Goal: Task Accomplishment & Management: Use online tool/utility

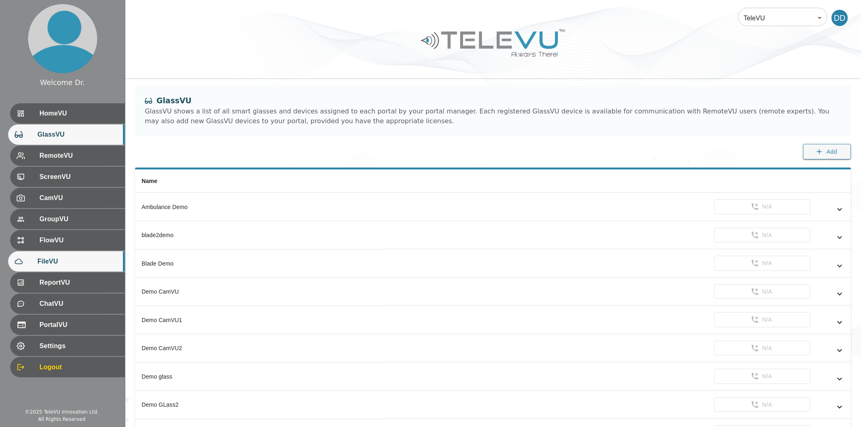
click at [56, 264] on span "FileVU" at bounding box center [77, 262] width 81 height 10
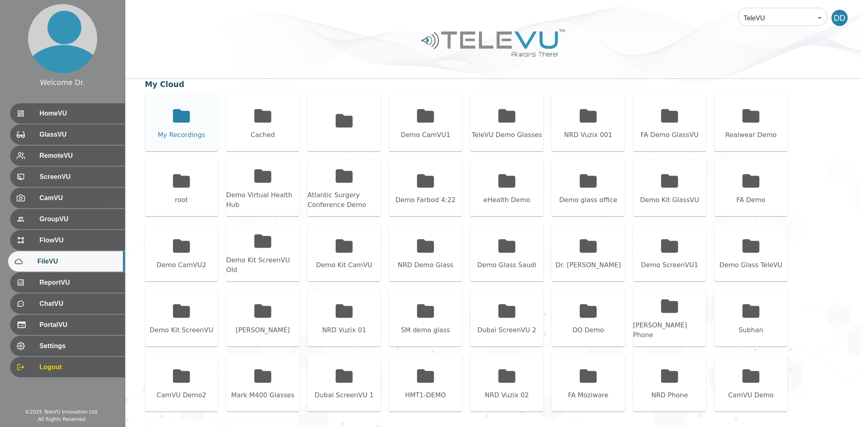
click at [172, 113] on icon at bounding box center [181, 116] width 20 height 20
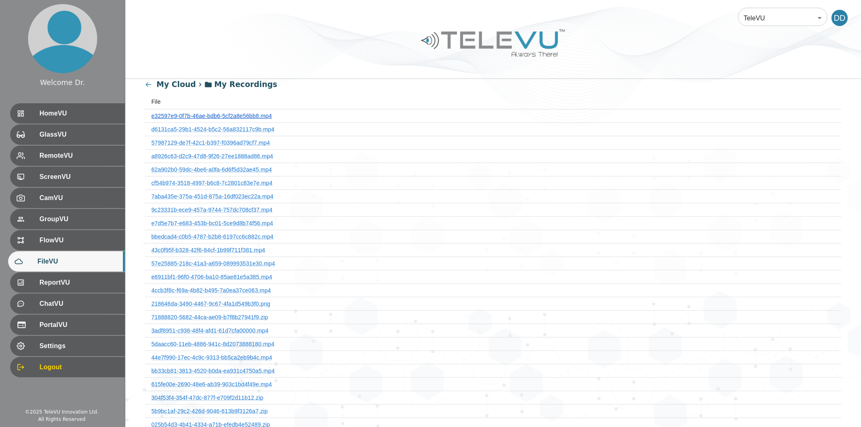
click at [230, 113] on link "e32597e9-0f7b-46ae-bdb6-5cf2a8e56bb8.mp4" at bounding box center [211, 116] width 120 height 7
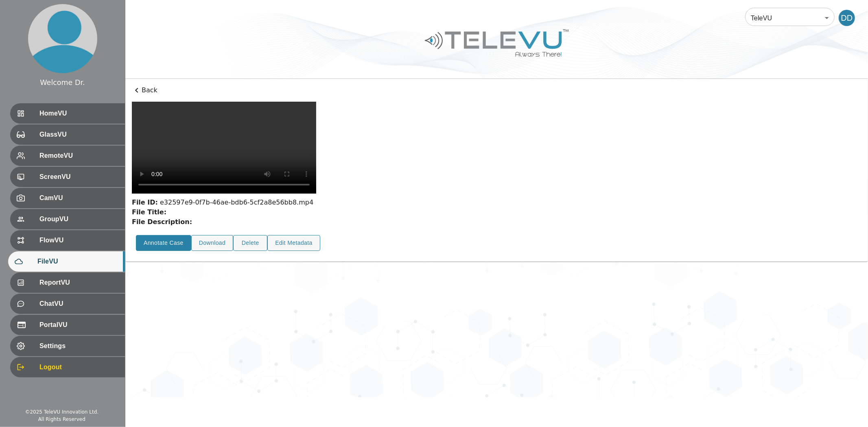
click at [162, 251] on button "Annotate Case" at bounding box center [163, 243] width 55 height 16
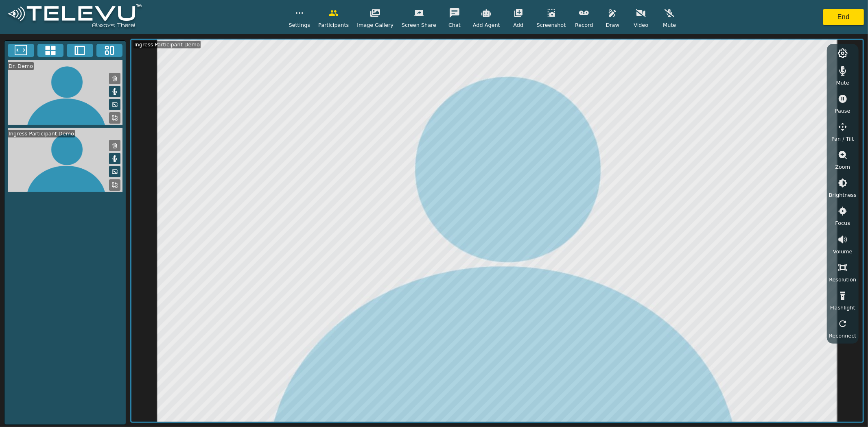
click at [63, 173] on video at bounding box center [64, 160] width 121 height 65
click at [607, 13] on icon "button" at bounding box center [612, 13] width 10 height 10
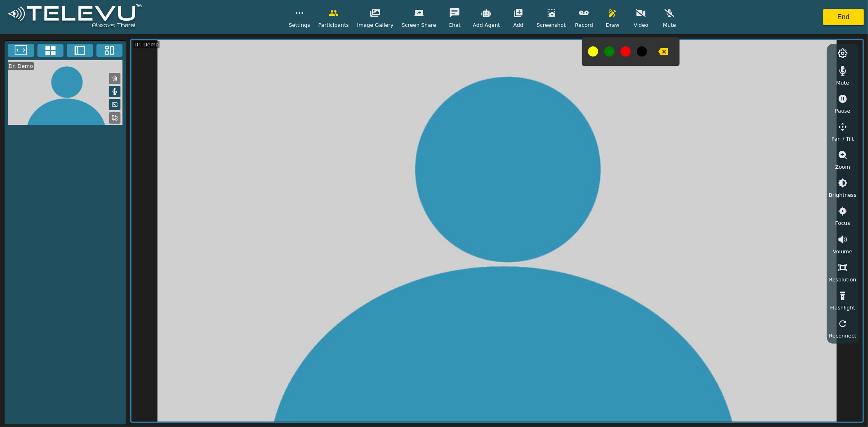
click at [829, 26] on div "Settings Participants Image Gallery Screen Share Chat Add Agent Add Screenshot …" at bounding box center [434, 17] width 868 height 34
click at [653, 50] on button "button" at bounding box center [663, 52] width 20 height 16
click at [658, 53] on icon "button" at bounding box center [663, 51] width 10 height 7
click at [602, 19] on button "button" at bounding box center [612, 13] width 20 height 16
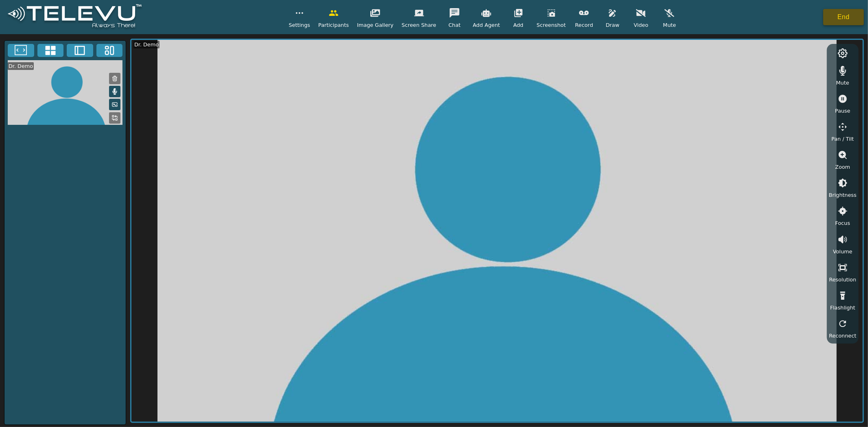
click at [836, 15] on button "End" at bounding box center [843, 17] width 41 height 16
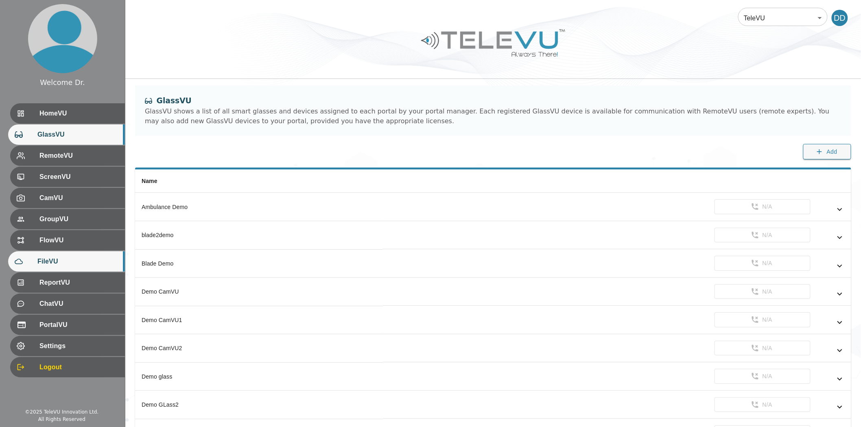
click at [74, 254] on div "FileVU" at bounding box center [66, 261] width 117 height 20
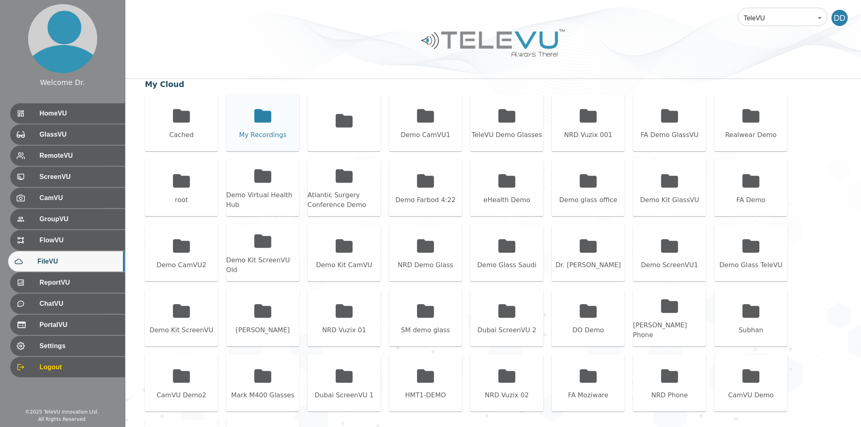
click at [266, 124] on icon at bounding box center [263, 116] width 20 height 20
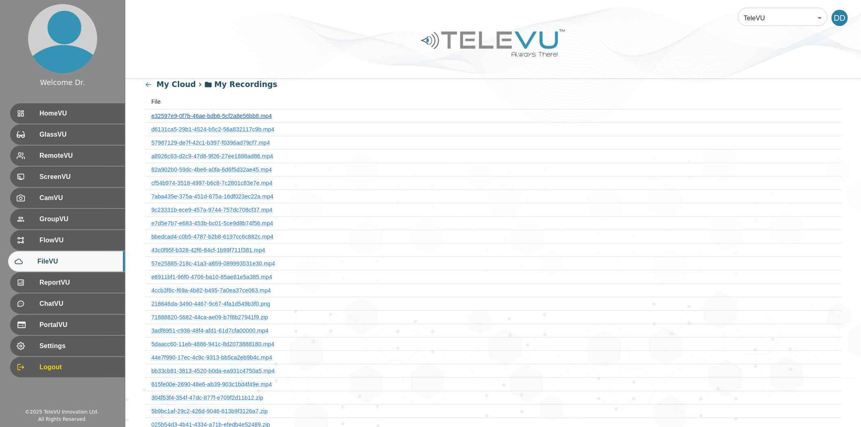
click at [242, 116] on link "e32597e9-0f7b-46ae-bdb6-5cf2a8e56bb8.mp4" at bounding box center [211, 116] width 120 height 7
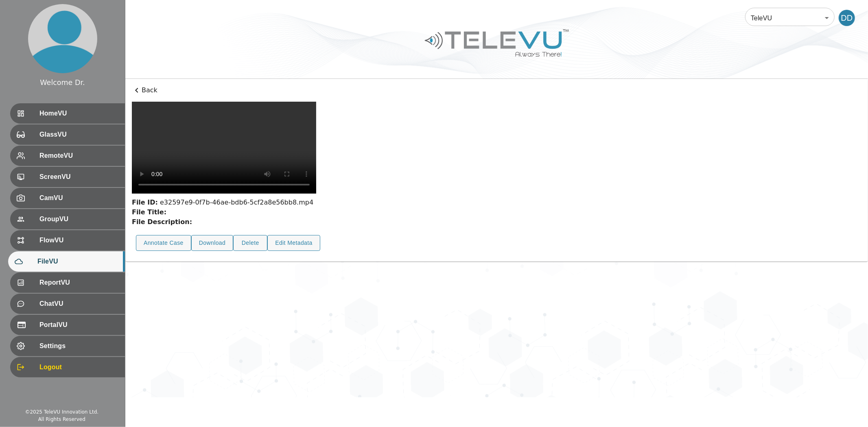
click at [156, 255] on div "Annotate Case" at bounding box center [159, 243] width 55 height 24
click at [159, 251] on button "Annotate Case" at bounding box center [163, 243] width 55 height 16
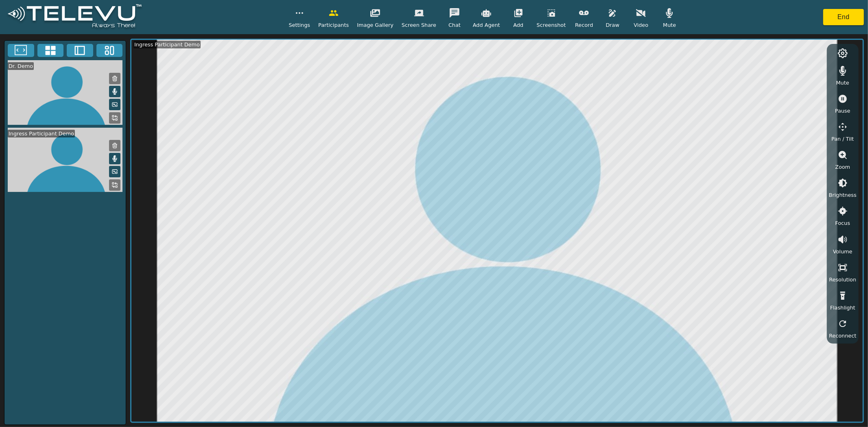
click at [72, 168] on video at bounding box center [64, 160] width 121 height 65
click at [116, 186] on rect at bounding box center [117, 187] width 2 height 2
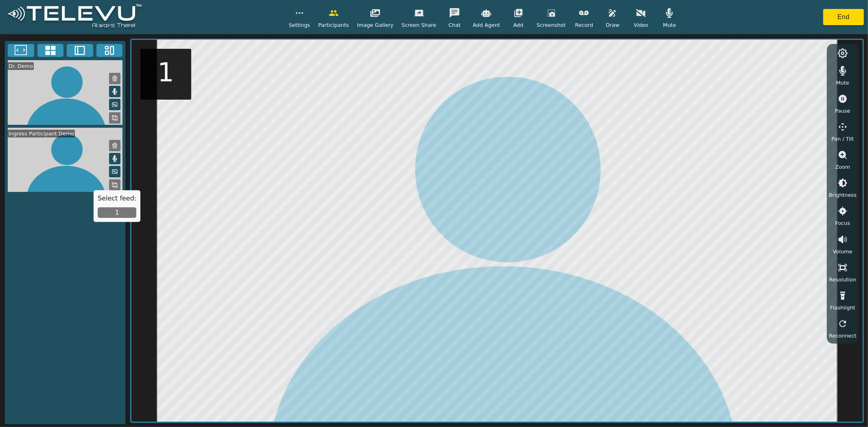
click at [112, 209] on button "1" at bounding box center [117, 212] width 39 height 11
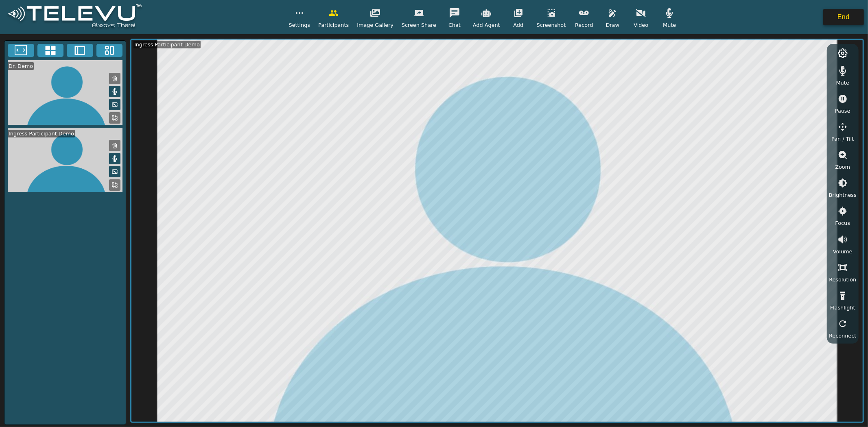
click at [842, 18] on button "End" at bounding box center [843, 17] width 41 height 16
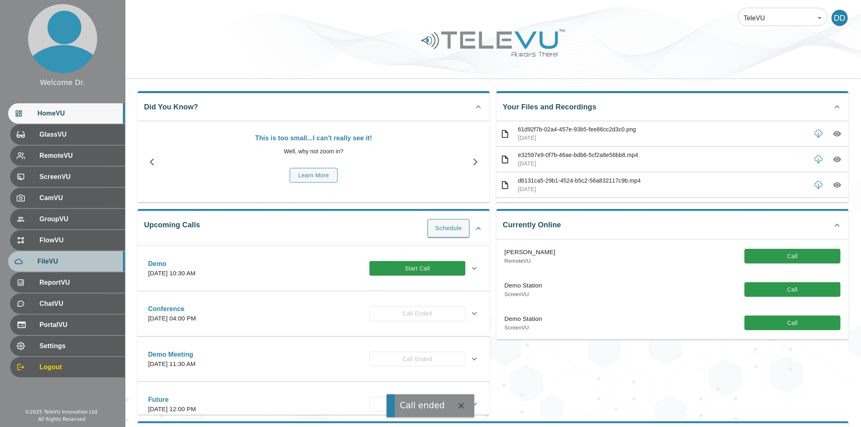
click at [56, 254] on div "FileVU" at bounding box center [66, 261] width 117 height 20
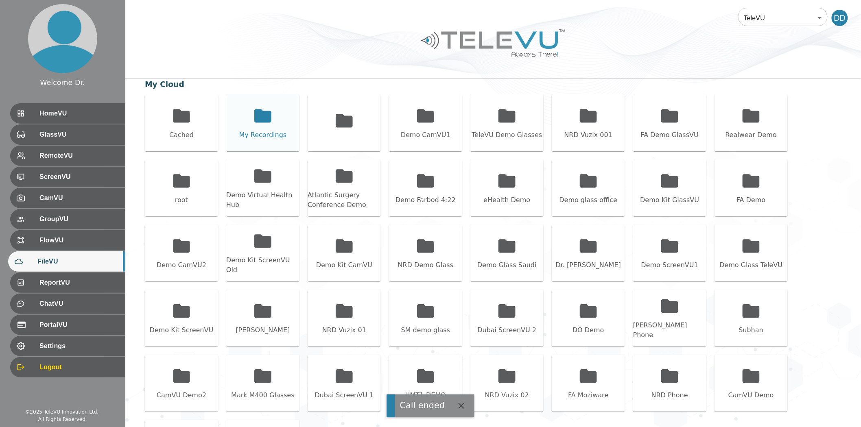
click at [269, 117] on icon at bounding box center [262, 115] width 17 height 13
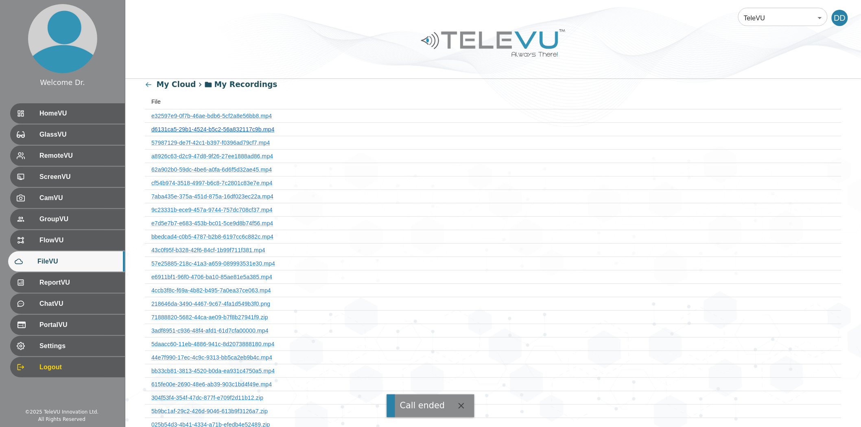
click at [237, 127] on link "d6131ca5-29b1-4524-b5c2-56a832117c9b.mp4" at bounding box center [212, 129] width 123 height 7
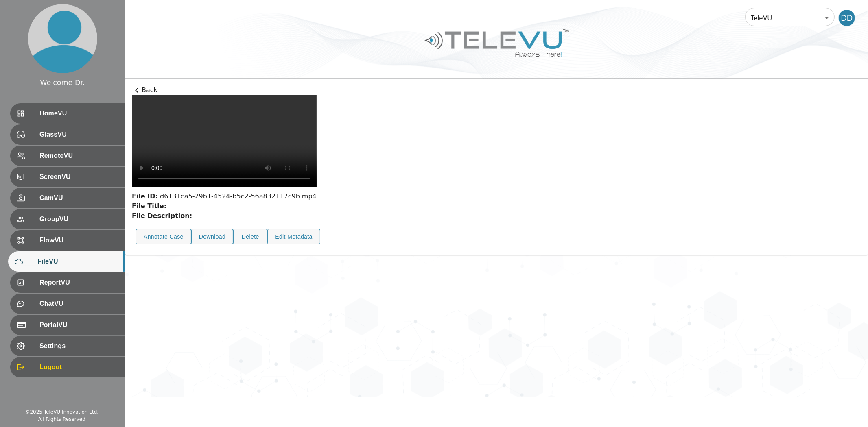
click at [150, 89] on p "Back" at bounding box center [496, 90] width 729 height 10
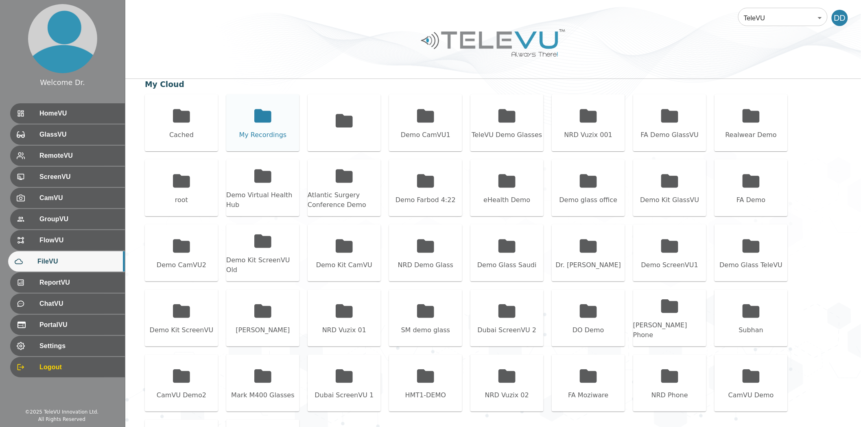
click at [255, 116] on icon at bounding box center [262, 115] width 17 height 13
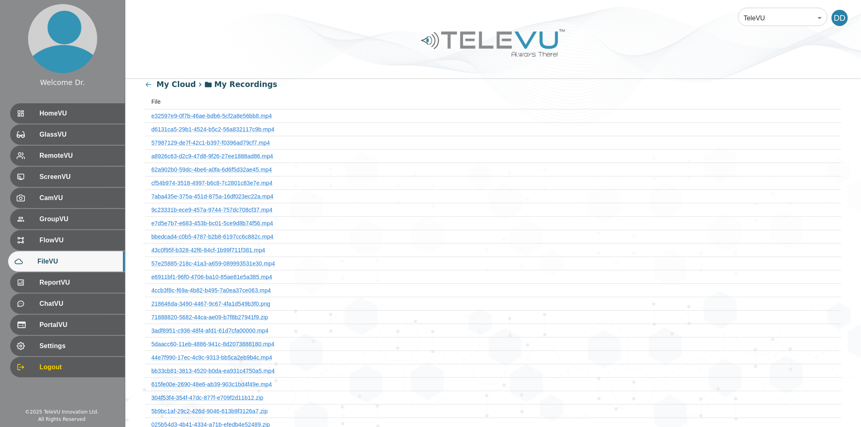
click at [242, 151] on th "a8926c63-d2c9-47d8-9f26-27ee1888ad86.mp4" at bounding box center [493, 155] width 696 height 13
click at [242, 154] on link "a8926c63-d2c9-47d8-9f26-27ee1888ad86.mp4" at bounding box center [212, 156] width 122 height 7
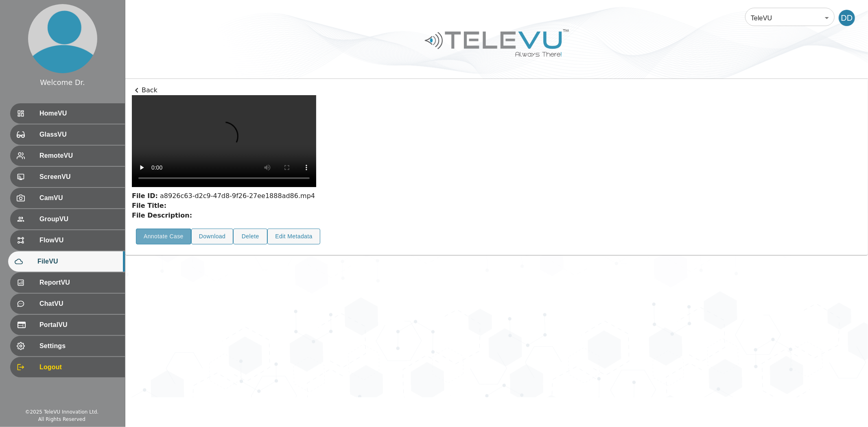
click at [172, 244] on button "Annotate Case" at bounding box center [163, 237] width 55 height 16
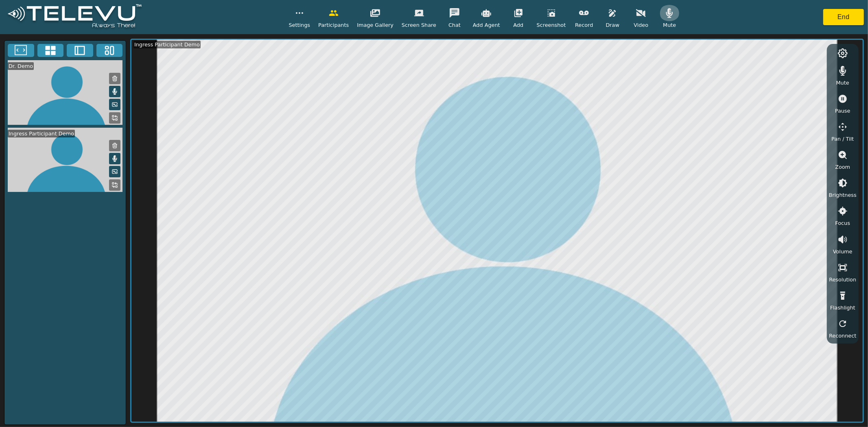
click at [664, 9] on icon "button" at bounding box center [669, 13] width 10 height 10
click at [664, 12] on icon "button" at bounding box center [669, 13] width 10 height 10
click at [607, 14] on icon "button" at bounding box center [612, 13] width 10 height 10
click at [658, 52] on icon "button" at bounding box center [663, 51] width 10 height 7
click at [846, 98] on icon "button" at bounding box center [842, 99] width 8 height 8
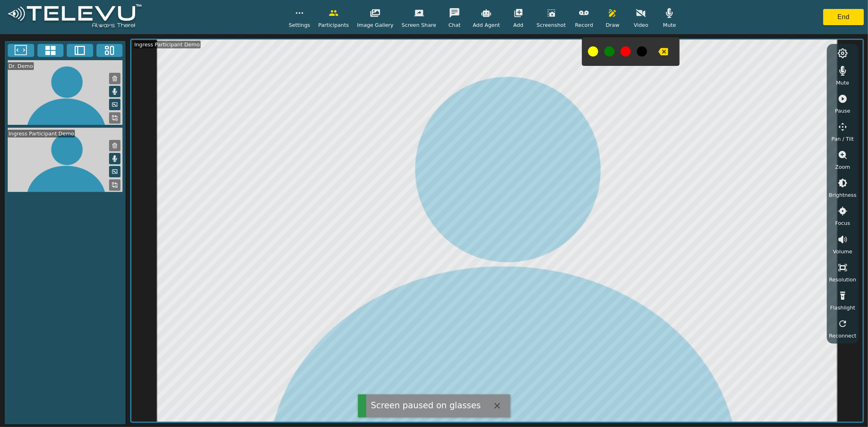
click at [846, 98] on icon "button" at bounding box center [842, 99] width 8 height 8
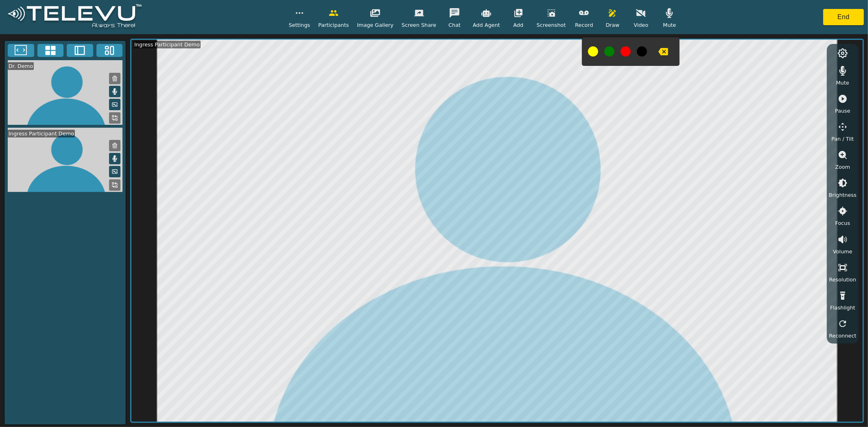
click at [846, 98] on icon "button" at bounding box center [842, 99] width 8 height 8
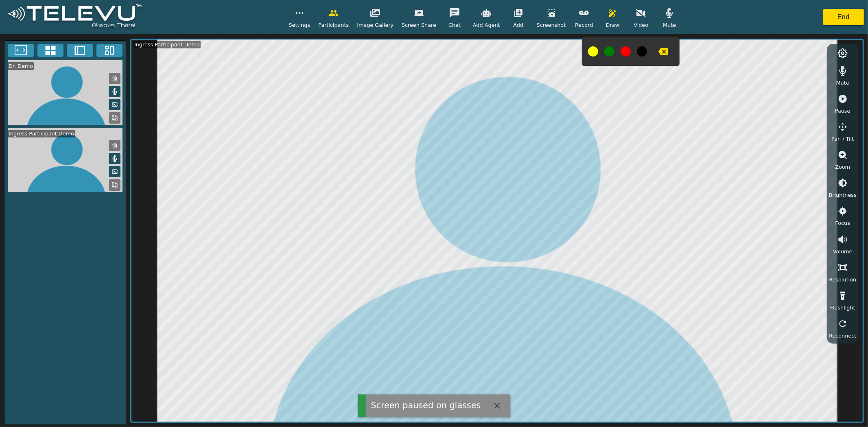
click at [846, 98] on icon "button" at bounding box center [842, 99] width 8 height 8
click at [845, 98] on icon "button" at bounding box center [842, 99] width 8 height 8
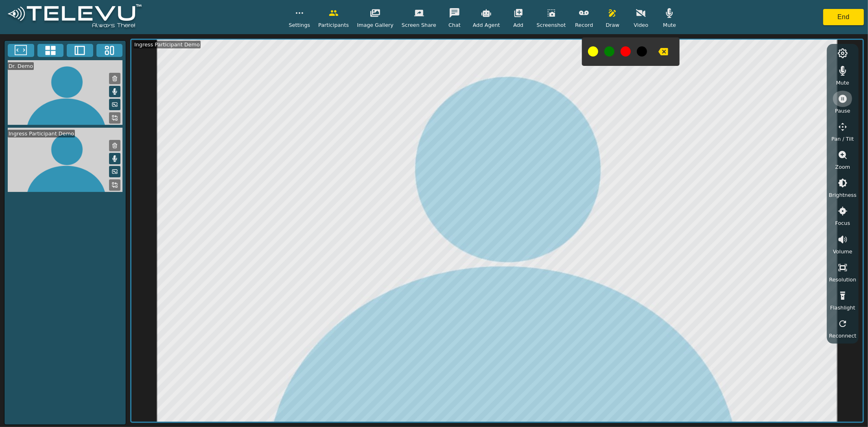
click at [842, 97] on icon "button" at bounding box center [842, 99] width 8 height 8
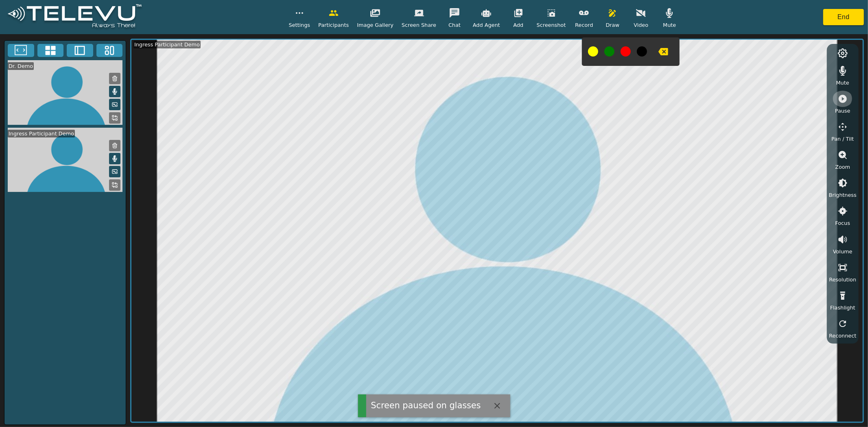
click at [842, 100] on icon "button" at bounding box center [842, 99] width 8 height 8
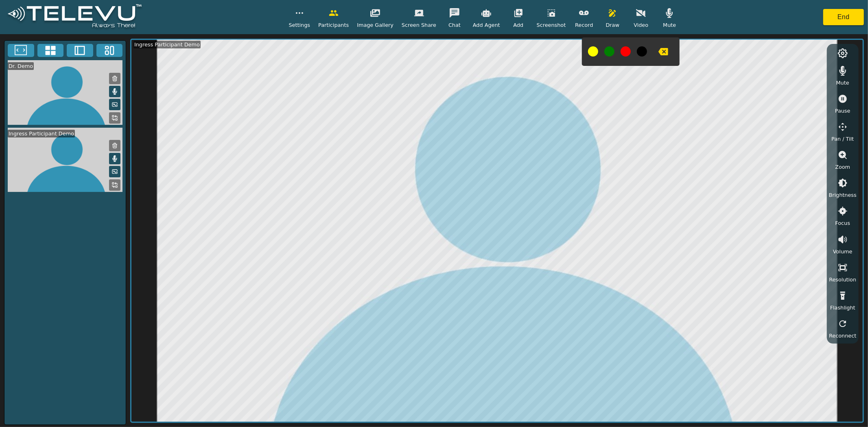
click at [844, 98] on icon "button" at bounding box center [842, 99] width 10 height 10
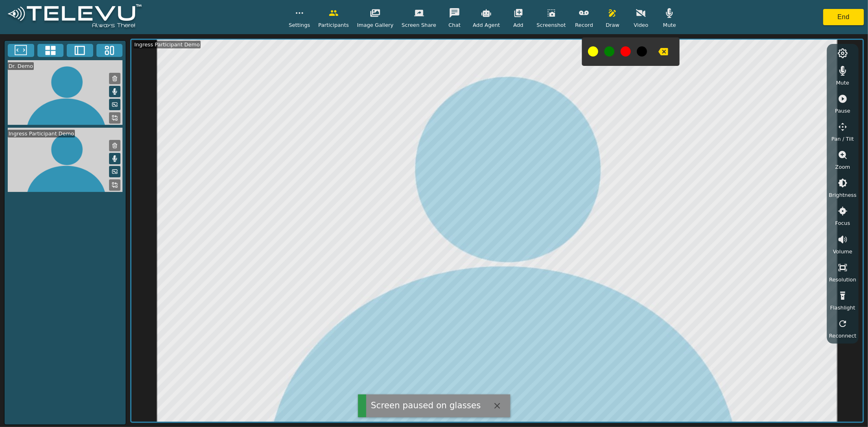
click at [845, 98] on icon "button" at bounding box center [842, 99] width 10 height 10
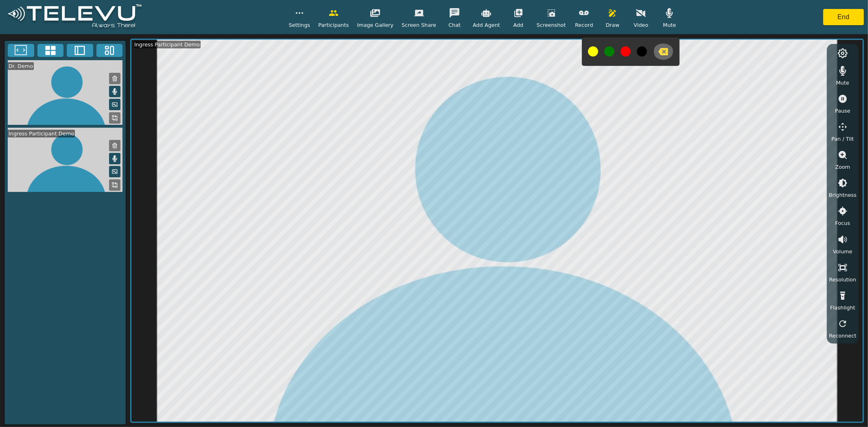
click at [658, 49] on icon "button" at bounding box center [663, 51] width 10 height 7
click at [841, 17] on button "End" at bounding box center [843, 17] width 41 height 16
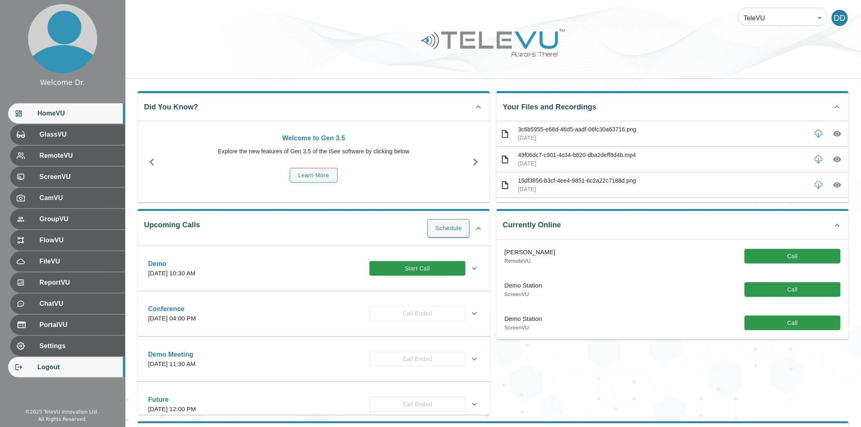
click at [71, 365] on span "Logout" at bounding box center [77, 367] width 81 height 10
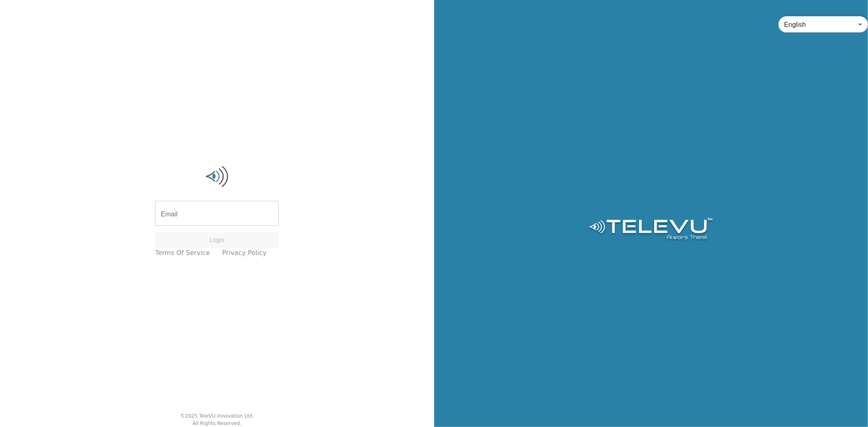
type input "[PERSON_NAME][EMAIL_ADDRESS][DOMAIN_NAME]"
click at [227, 237] on button "Login" at bounding box center [217, 240] width 124 height 16
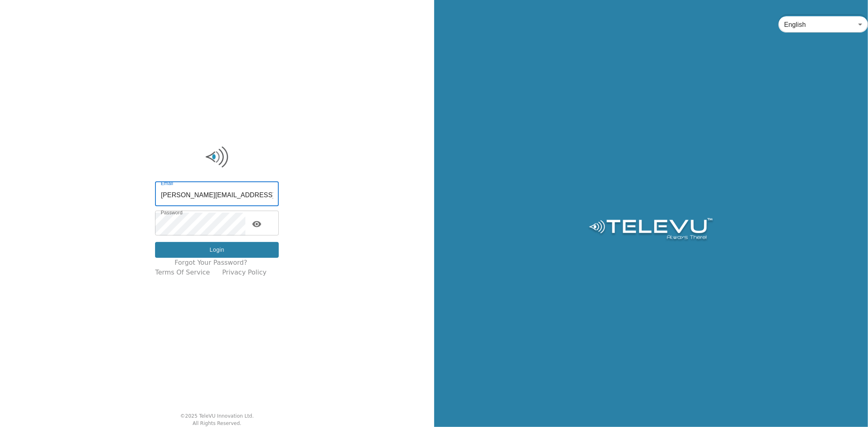
click at [249, 251] on button "Login" at bounding box center [217, 250] width 124 height 16
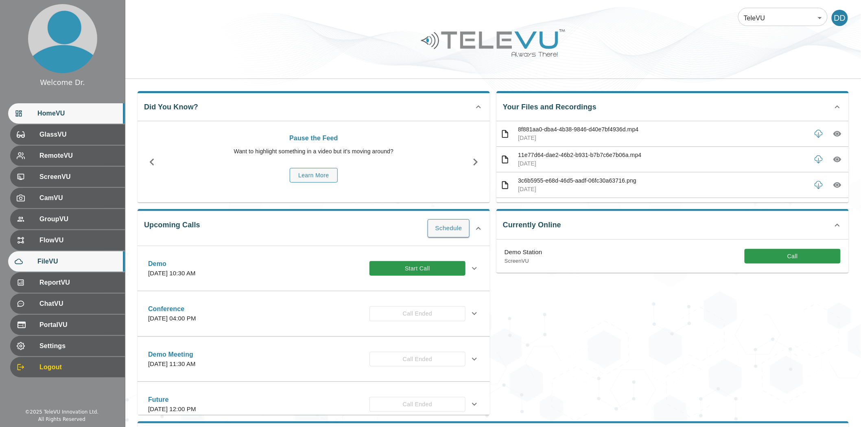
click at [63, 260] on span "FileVU" at bounding box center [77, 262] width 81 height 10
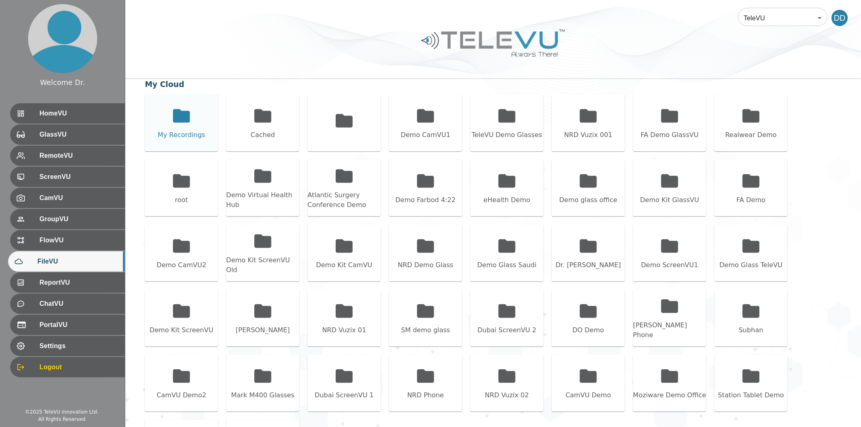
click at [175, 122] on icon at bounding box center [181, 115] width 17 height 13
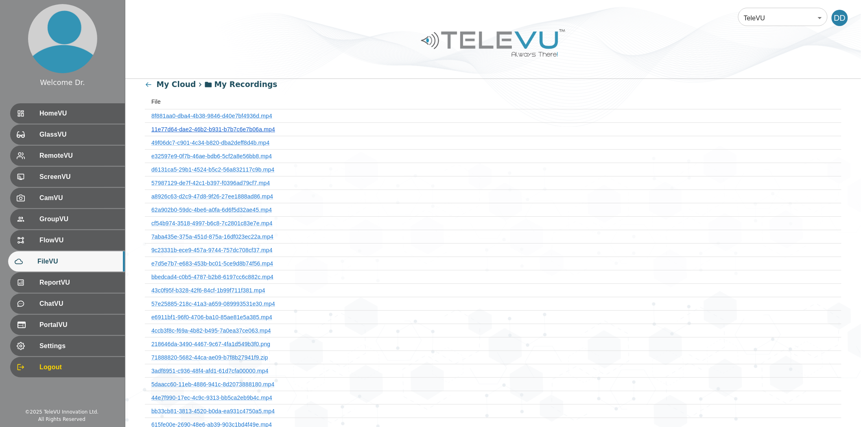
click at [244, 129] on link "11e77d64-dae2-46b2-b931-b7b7c6e7b06a.mp4" at bounding box center [213, 129] width 124 height 7
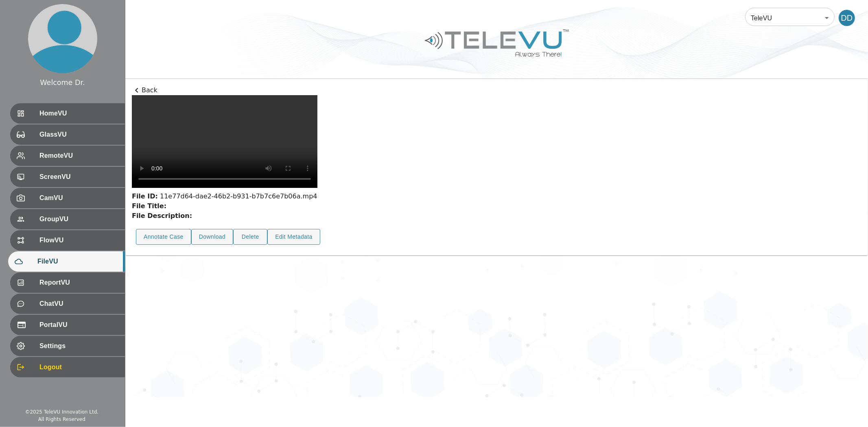
click at [143, 89] on p "Back" at bounding box center [496, 90] width 729 height 10
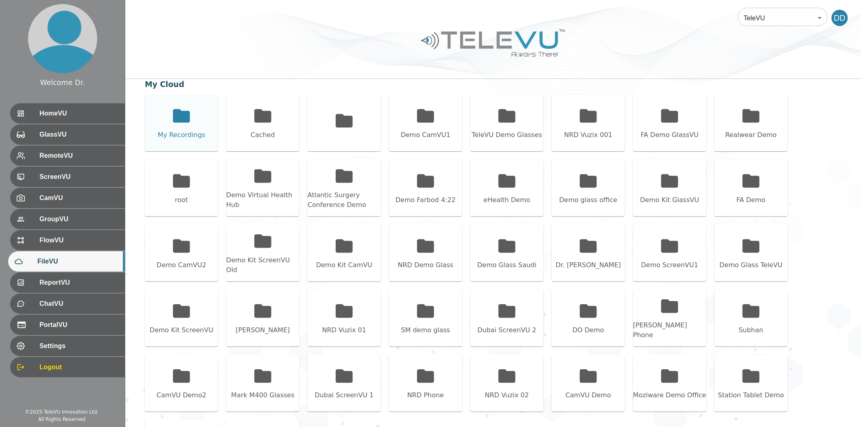
click at [192, 111] on div "My Recordings" at bounding box center [181, 122] width 73 height 57
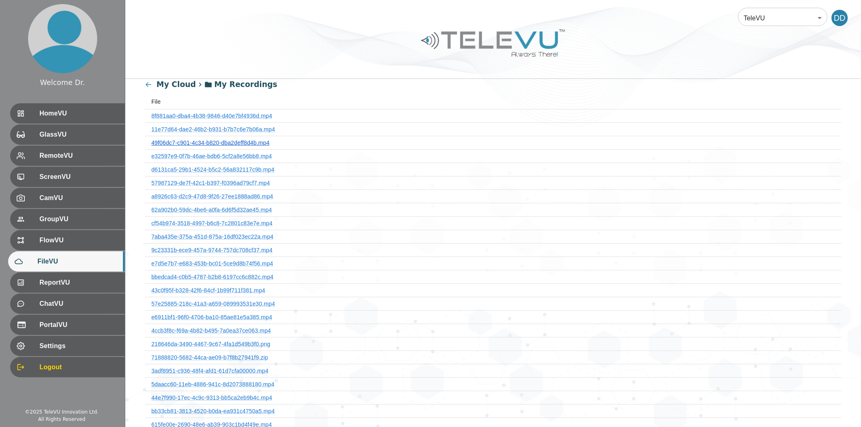
click at [218, 143] on link "49f06dc7-c901-4c34-b820-dba2deff8d4b.mp4" at bounding box center [210, 143] width 118 height 7
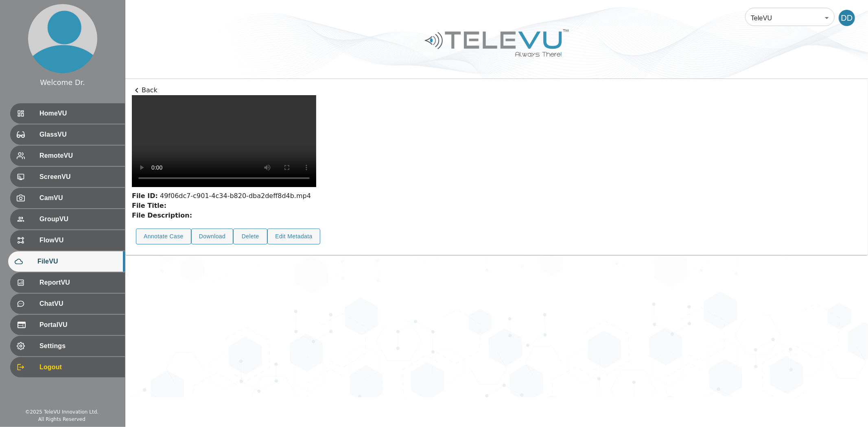
click at [144, 88] on p "Back" at bounding box center [496, 90] width 729 height 10
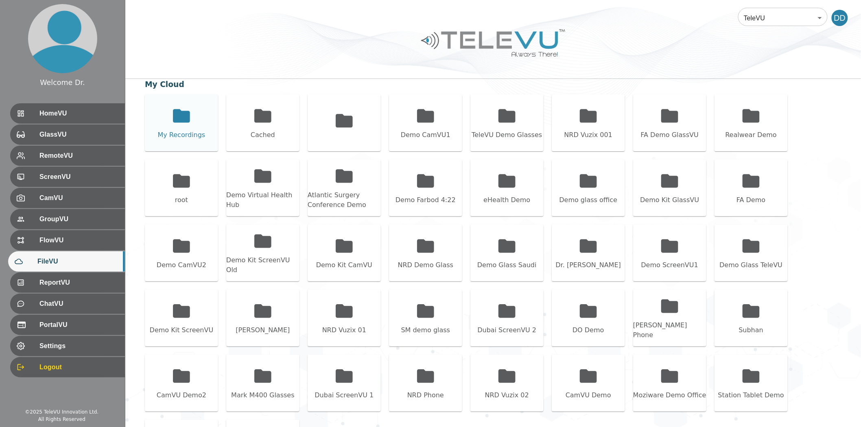
click at [182, 116] on icon at bounding box center [181, 115] width 17 height 13
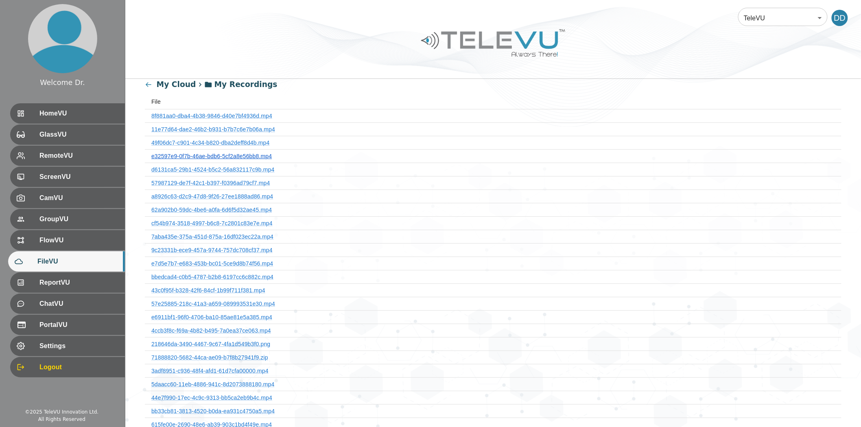
click at [218, 153] on link "e32597e9-0f7b-46ae-bdb6-5cf2a8e56bb8.mp4" at bounding box center [211, 156] width 120 height 7
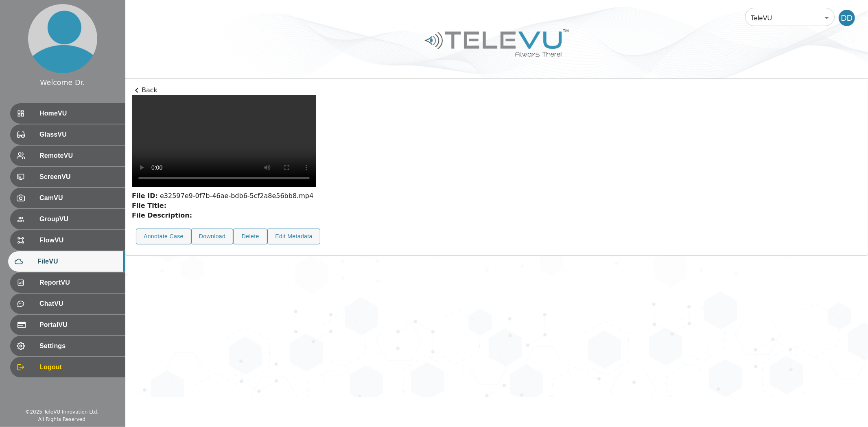
click at [143, 91] on p "Back" at bounding box center [496, 90] width 729 height 10
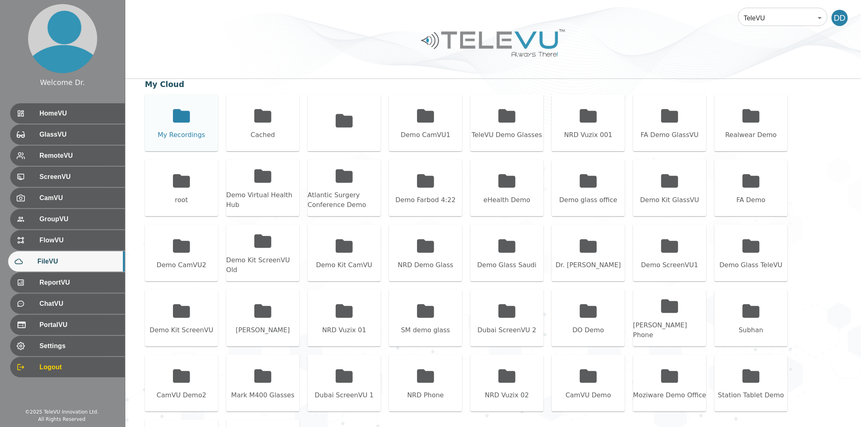
click at [179, 116] on icon at bounding box center [181, 115] width 17 height 13
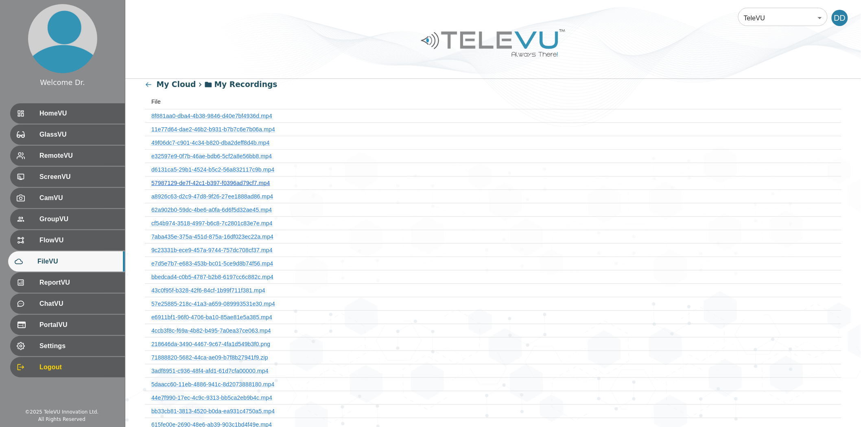
click at [221, 182] on link "57987129-de7f-42c1-b397-f0396ad79cf7.mp4" at bounding box center [210, 183] width 119 height 7
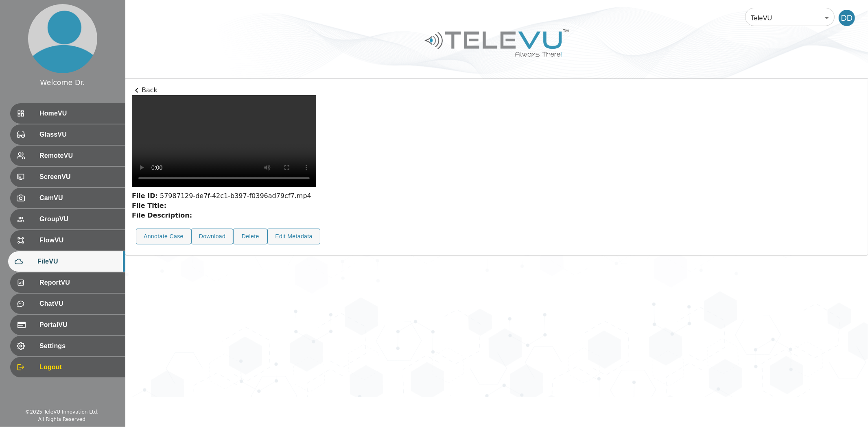
click at [146, 94] on p "Back" at bounding box center [496, 90] width 729 height 10
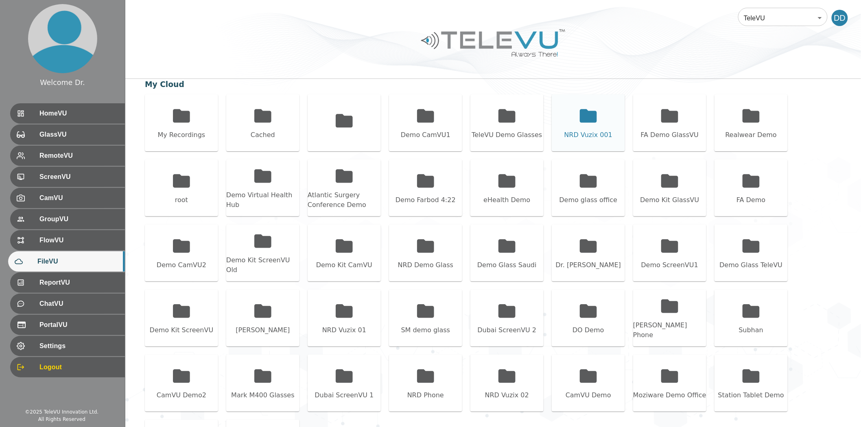
click at [578, 120] on icon at bounding box center [588, 116] width 20 height 20
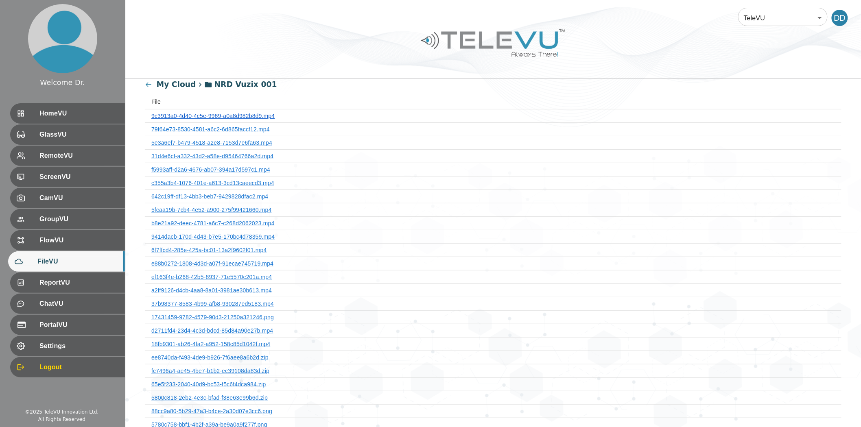
click at [241, 113] on link "9c3913a0-4d40-4c5e-9969-a0a8d982b8d9.mp4" at bounding box center [212, 116] width 123 height 7
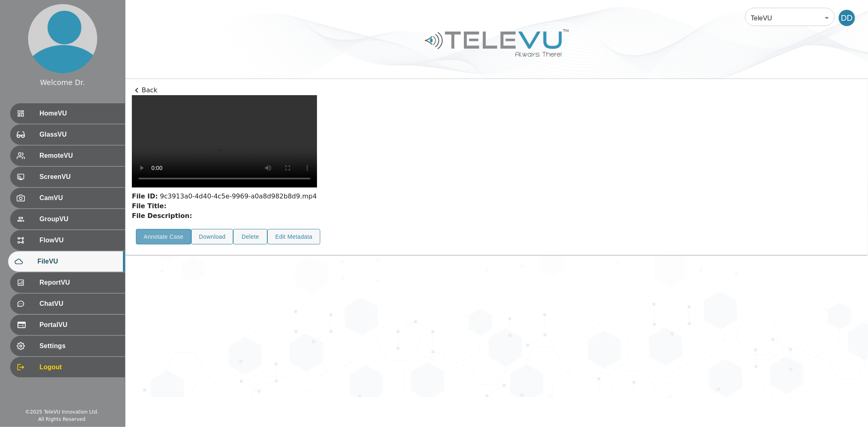
click at [160, 245] on button "Annotate Case" at bounding box center [163, 237] width 55 height 16
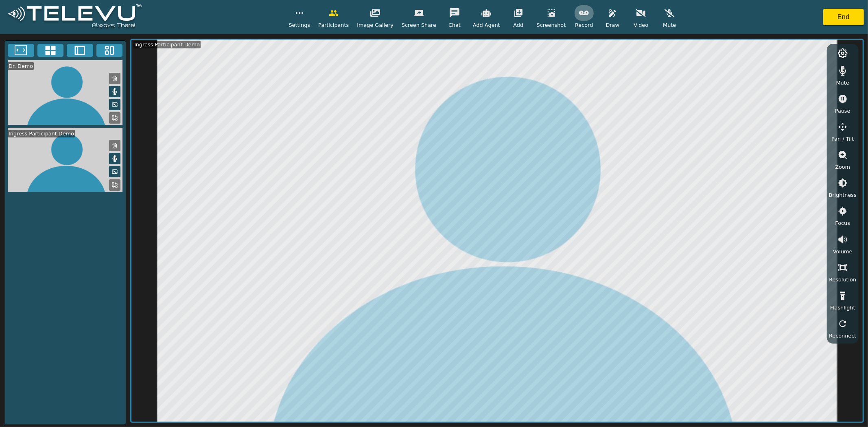
click at [579, 12] on icon "button" at bounding box center [584, 13] width 10 height 4
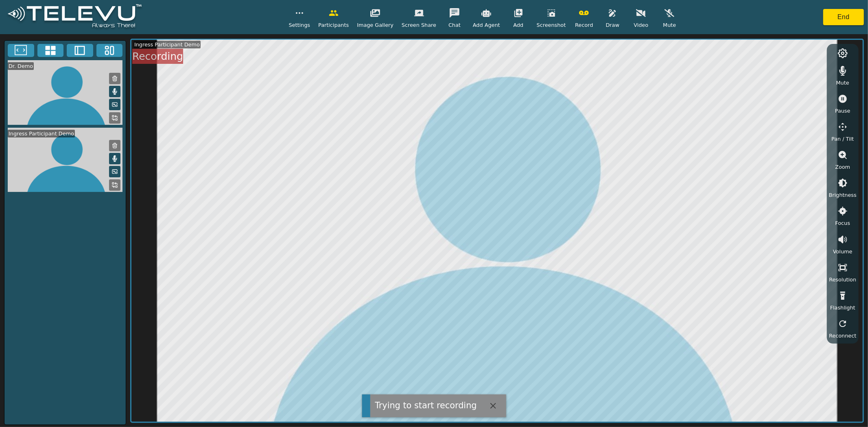
click at [608, 14] on icon "button" at bounding box center [611, 12] width 7 height 7
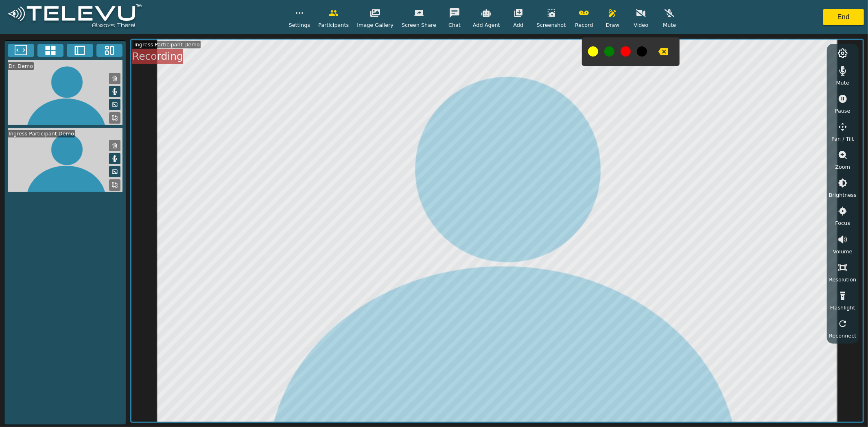
click at [653, 45] on button "button" at bounding box center [663, 52] width 20 height 16
click at [658, 50] on icon "button" at bounding box center [663, 52] width 10 height 10
click at [579, 15] on icon "button" at bounding box center [584, 13] width 10 height 4
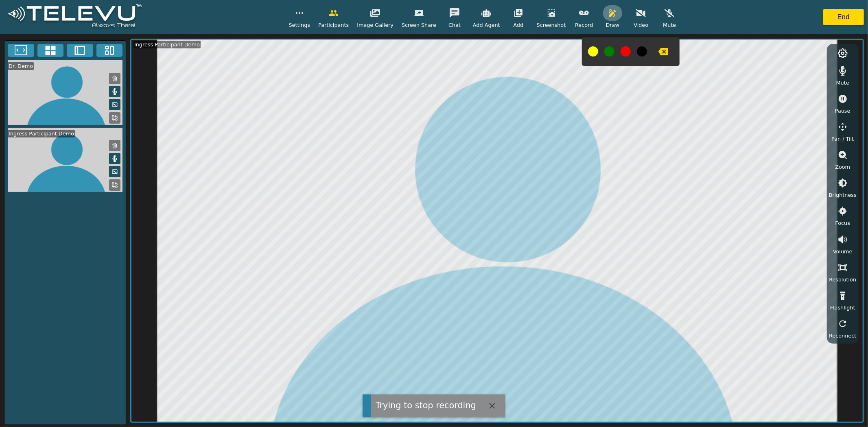
click at [607, 13] on icon "button" at bounding box center [612, 13] width 10 height 10
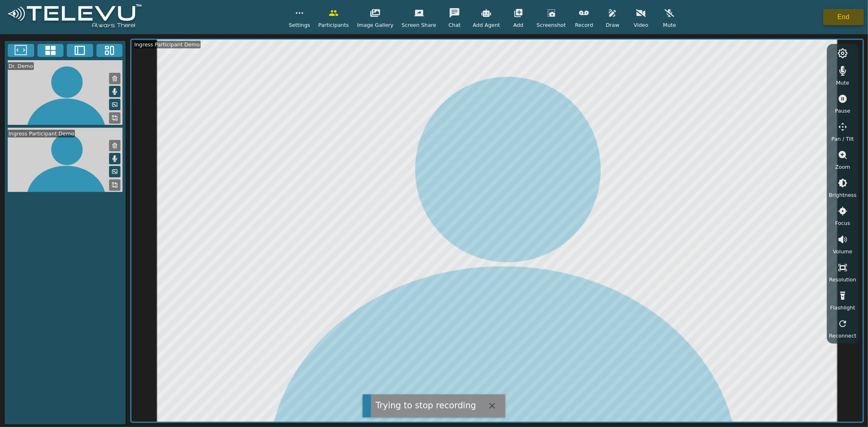
click at [836, 18] on button "End" at bounding box center [843, 17] width 41 height 16
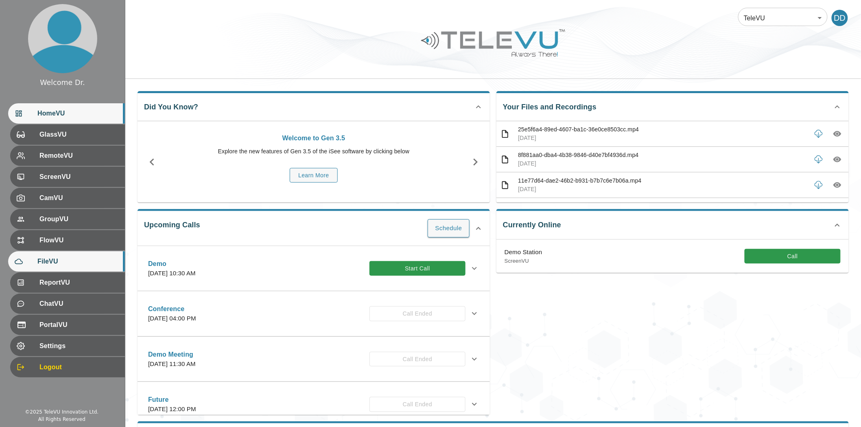
click at [55, 257] on span "FileVU" at bounding box center [77, 262] width 81 height 10
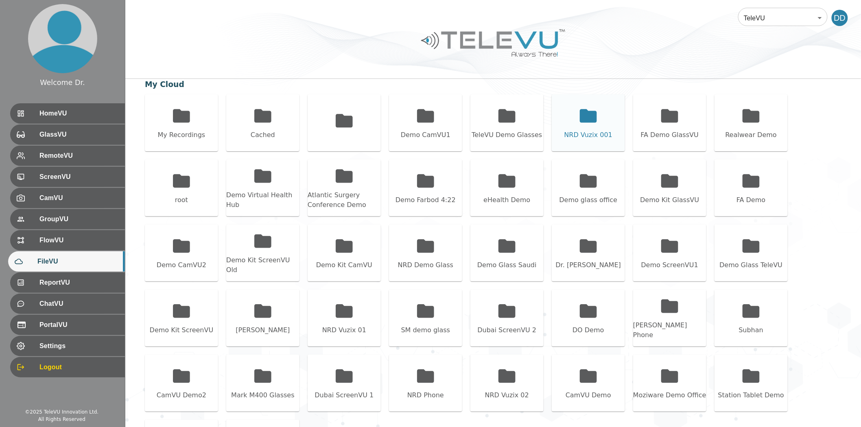
click at [592, 113] on icon at bounding box center [588, 115] width 17 height 13
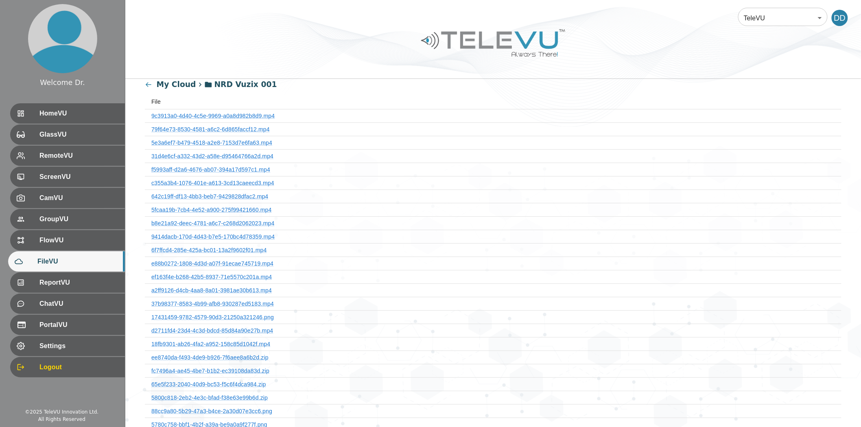
click at [147, 90] on div "My Cloud" at bounding box center [170, 84] width 51 height 11
click at [150, 87] on icon at bounding box center [149, 85] width 8 height 8
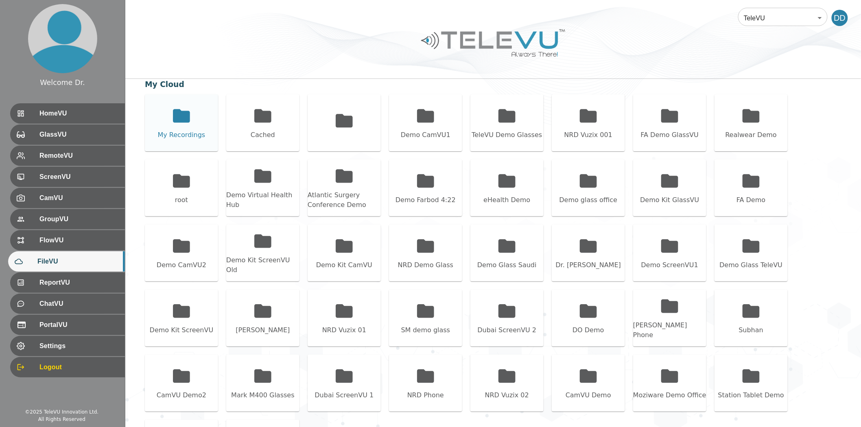
click at [173, 115] on icon at bounding box center [181, 116] width 20 height 20
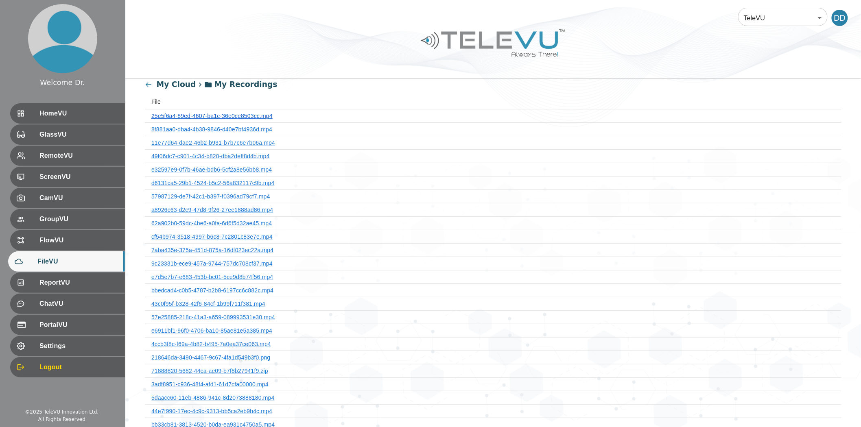
click at [238, 118] on link "25e5f6a4-89ed-4607-ba1c-36e0ce8503cc.mp4" at bounding box center [211, 116] width 121 height 7
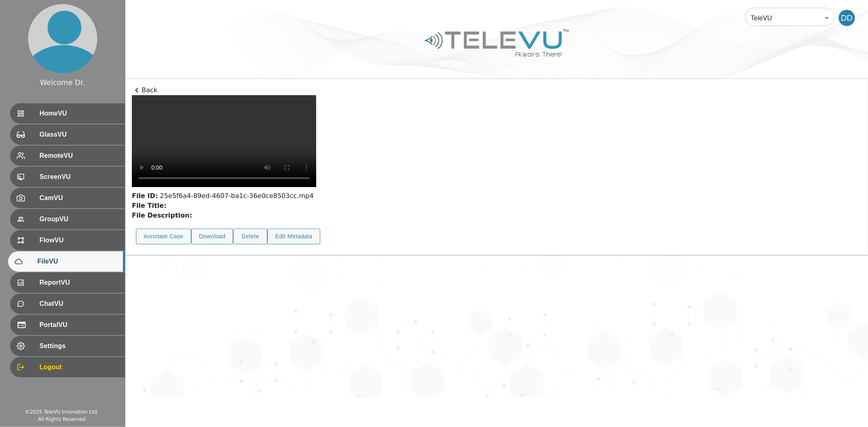
click at [142, 89] on p "Back" at bounding box center [496, 90] width 729 height 10
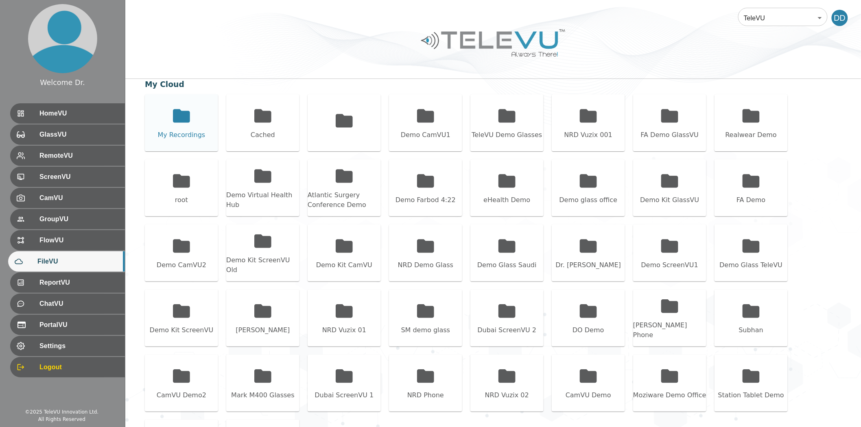
click at [173, 124] on icon at bounding box center [181, 116] width 20 height 20
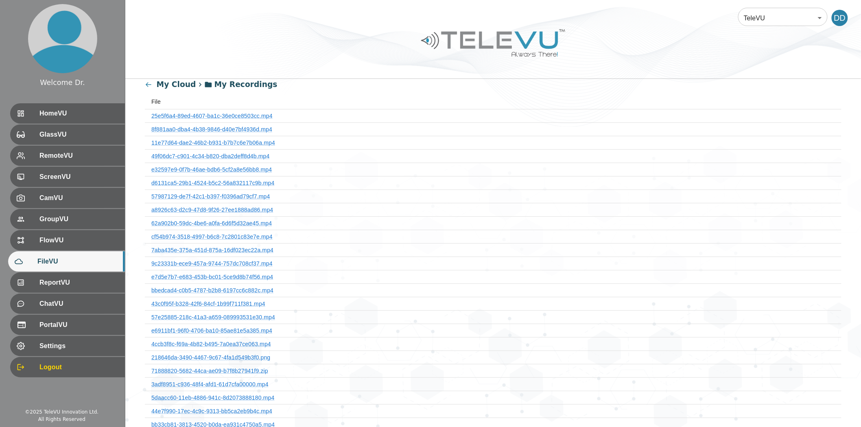
click at [59, 262] on span "FileVU" at bounding box center [77, 262] width 81 height 10
click at [152, 87] on icon at bounding box center [149, 85] width 8 height 8
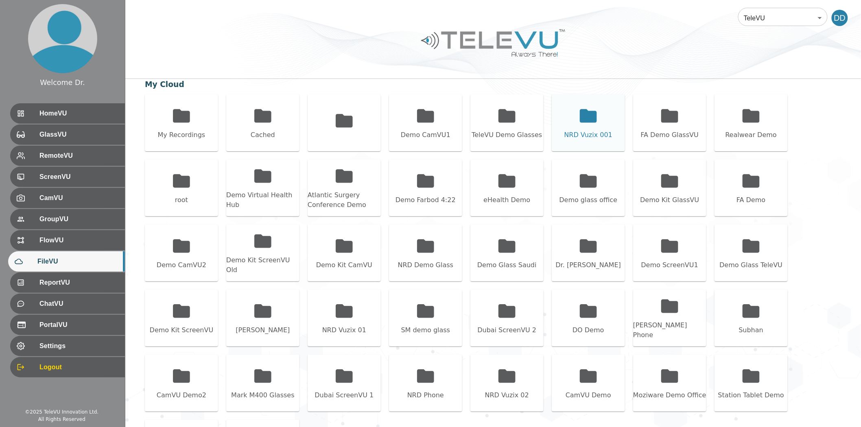
click at [586, 114] on icon at bounding box center [588, 115] width 17 height 13
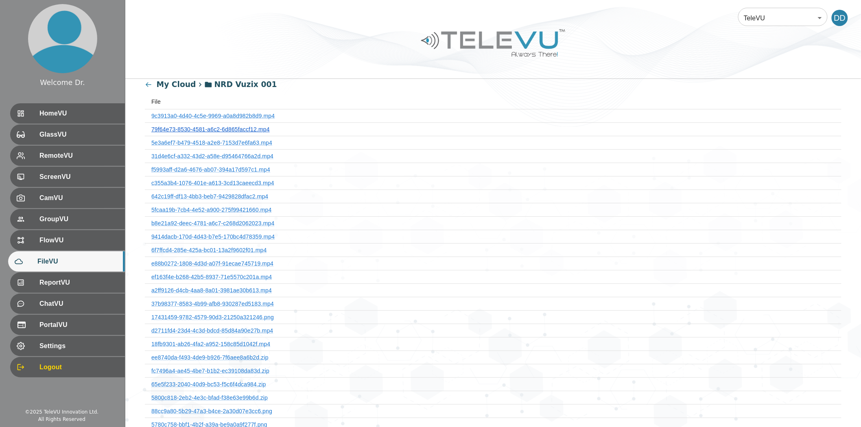
click at [225, 129] on link "79f64e73-8530-4581-a6c2-6d865faccf12.mp4" at bounding box center [210, 129] width 118 height 7
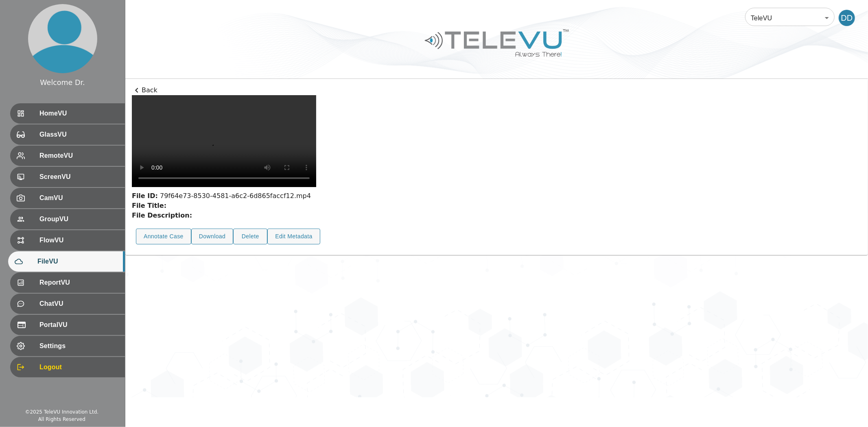
click at [141, 87] on p "Back" at bounding box center [496, 90] width 729 height 10
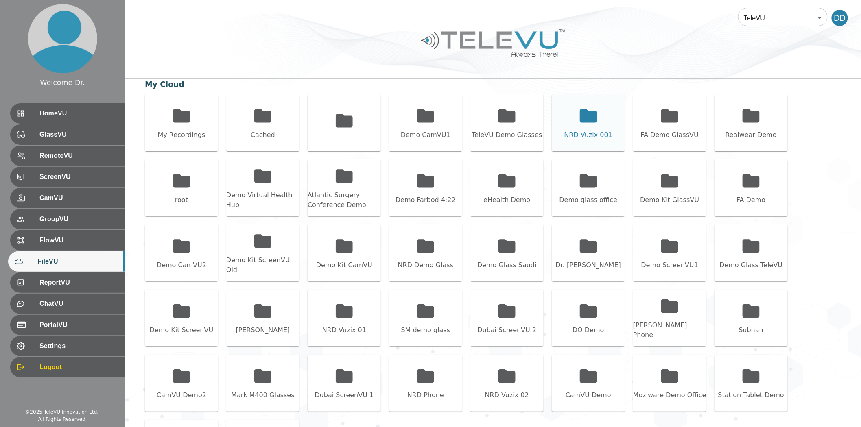
click at [589, 114] on icon at bounding box center [588, 115] width 17 height 13
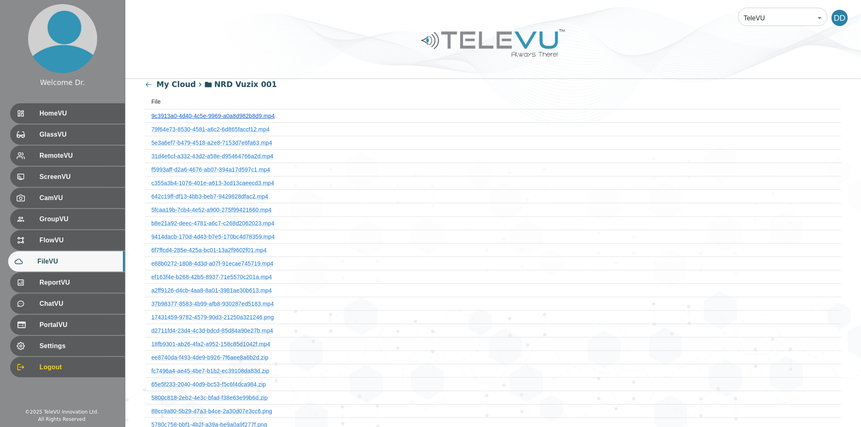
click at [255, 116] on link "9c3913a0-4d40-4c5e-9969-a0a8d982b8d9.mp4" at bounding box center [212, 116] width 123 height 7
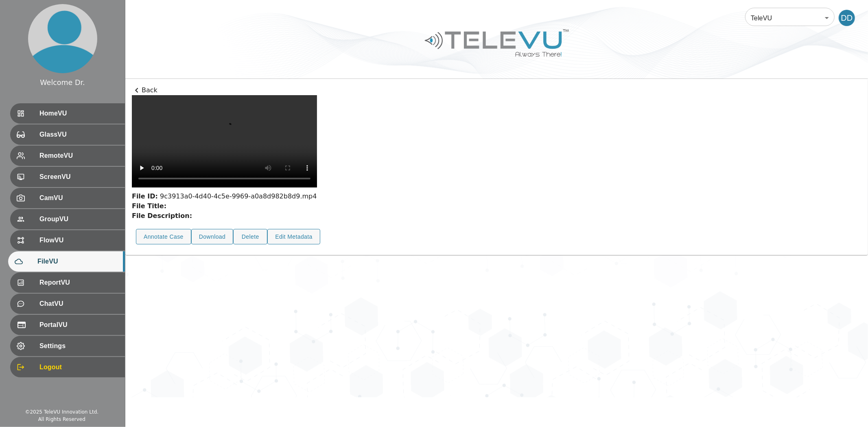
click at [165, 249] on div "Annotate Case" at bounding box center [159, 237] width 55 height 24
click at [168, 245] on button "Annotate Case" at bounding box center [163, 237] width 55 height 16
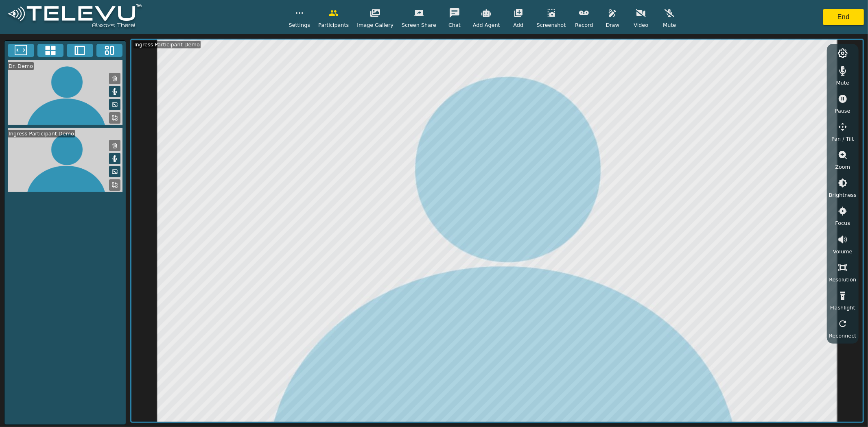
click at [574, 17] on button "button" at bounding box center [583, 13] width 20 height 16
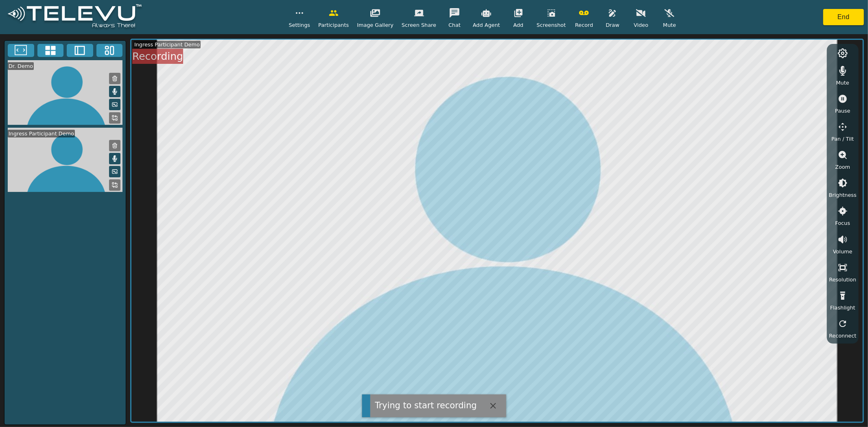
click at [304, 17] on icon "button" at bounding box center [299, 13] width 10 height 10
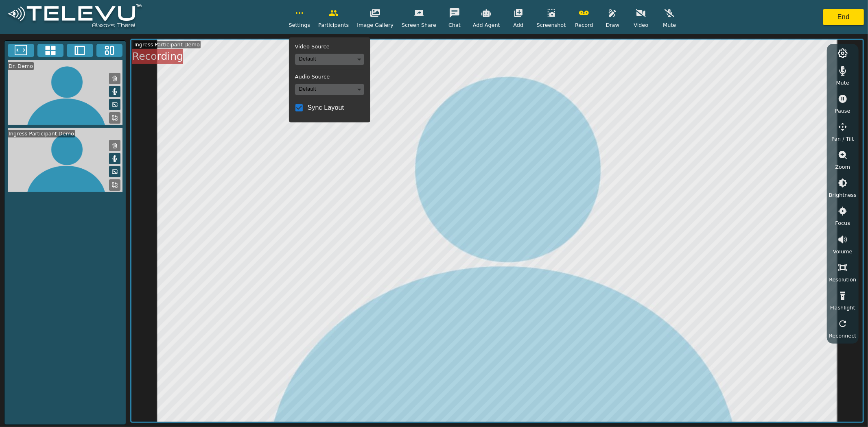
click at [320, 15] on div "Settings Video Source Default Audio Source Default Sync Layout Participants Ima…" at bounding box center [484, 17] width 391 height 24
click at [304, 14] on icon "button" at bounding box center [299, 13] width 10 height 10
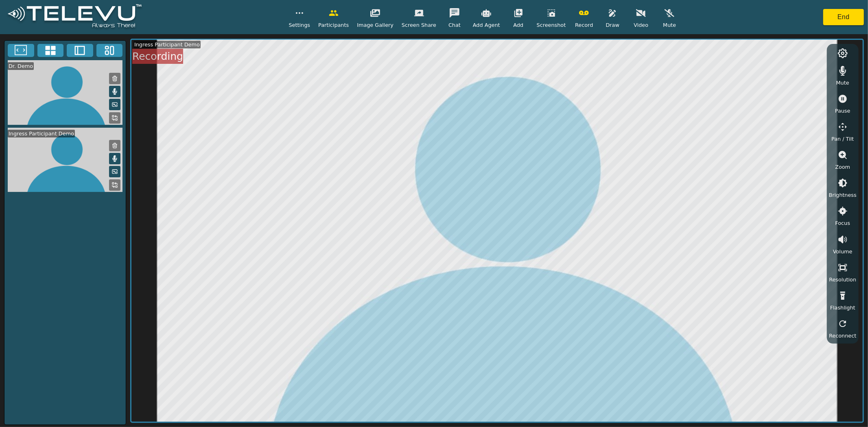
click at [117, 184] on button at bounding box center [114, 184] width 11 height 11
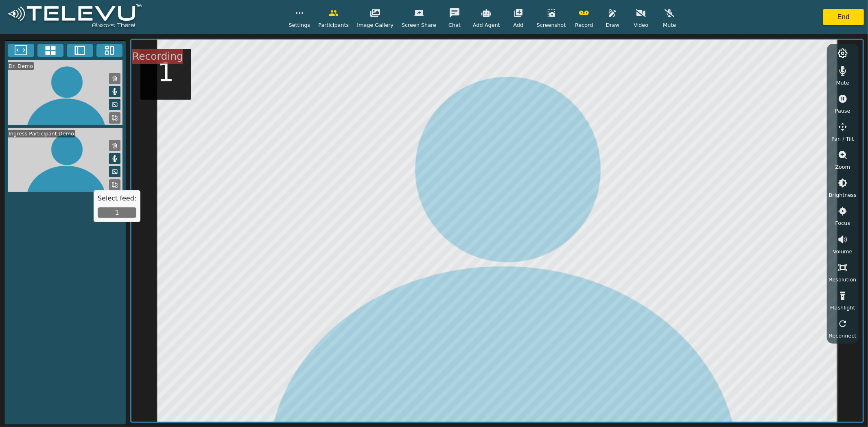
click at [121, 210] on button "1" at bounding box center [117, 212] width 39 height 11
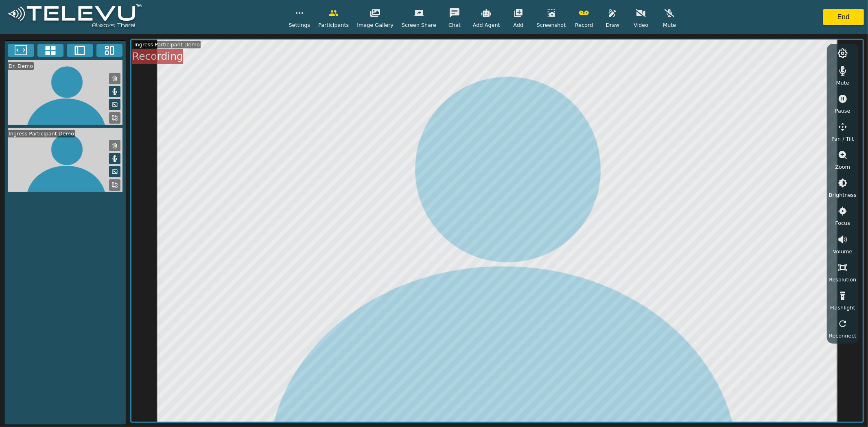
click at [607, 15] on icon "button" at bounding box center [612, 13] width 10 height 10
click at [658, 53] on icon "button" at bounding box center [663, 51] width 10 height 7
click at [607, 9] on icon "button" at bounding box center [612, 13] width 10 height 10
click at [579, 12] on icon "button" at bounding box center [584, 13] width 10 height 4
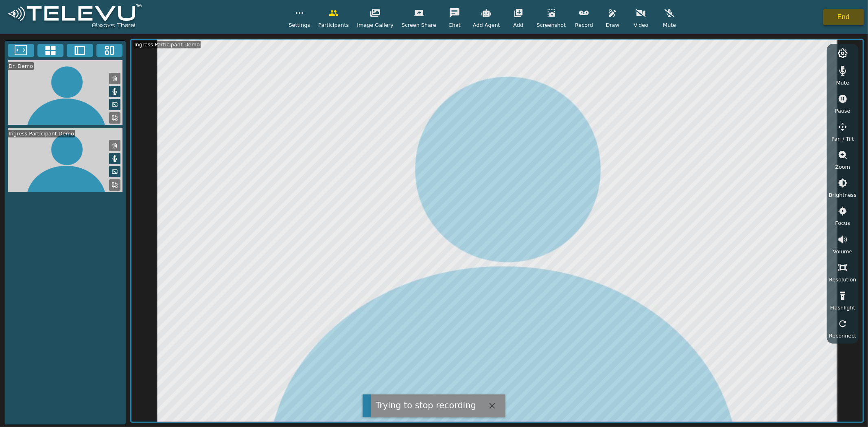
click at [852, 17] on button "End" at bounding box center [843, 17] width 41 height 16
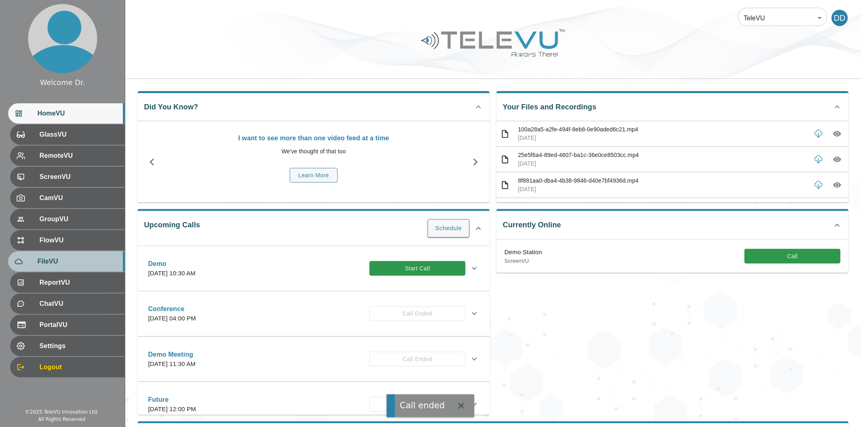
click at [54, 269] on div "FileVU" at bounding box center [66, 261] width 117 height 20
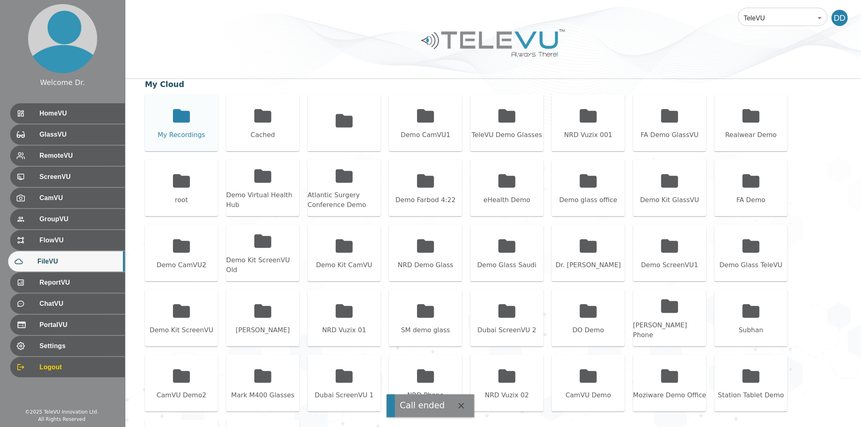
click at [185, 122] on icon at bounding box center [181, 115] width 17 height 13
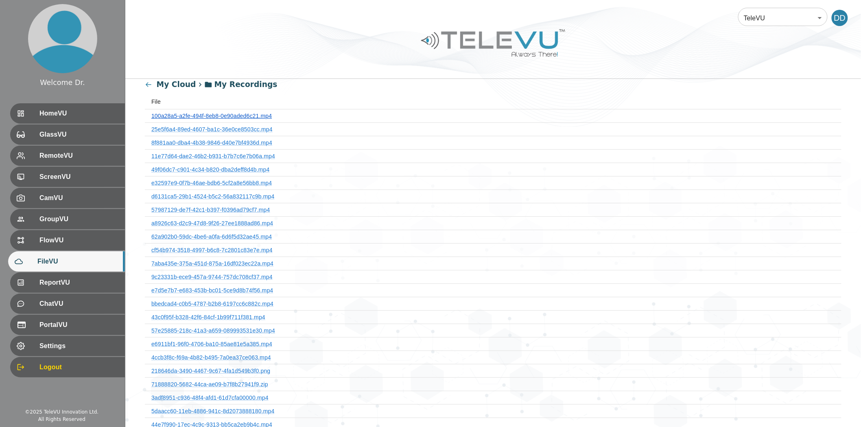
click at [200, 113] on link "100a28a5-a2fe-494f-8eb8-0e90aded6c21.mp4" at bounding box center [211, 116] width 120 height 7
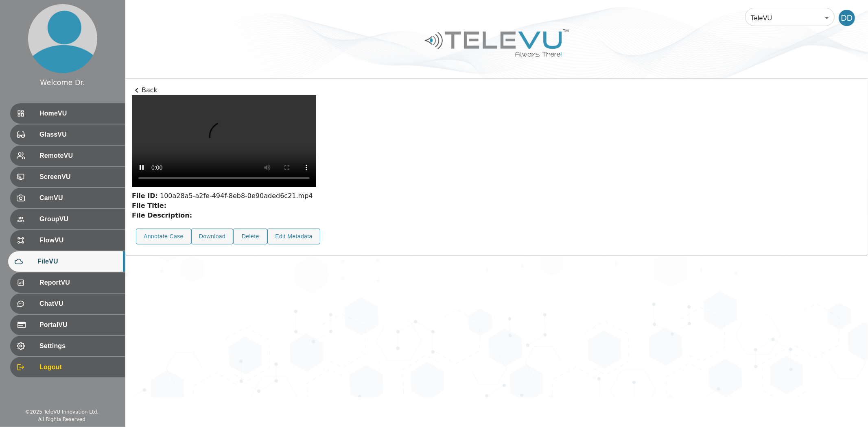
click at [140, 91] on icon at bounding box center [137, 90] width 10 height 10
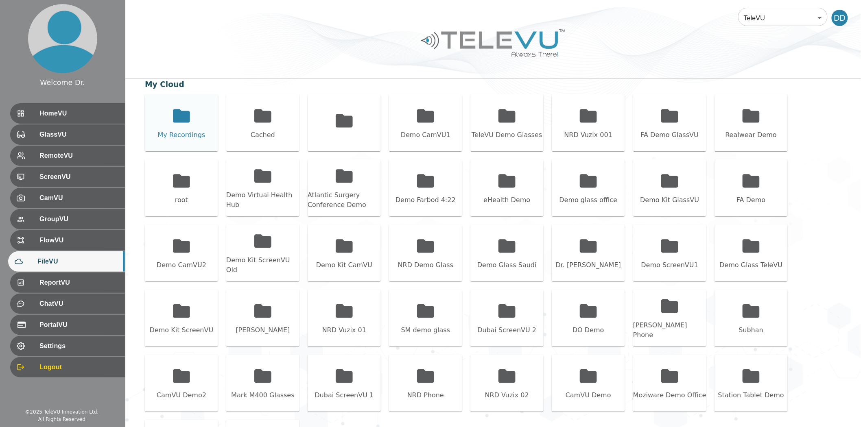
click at [184, 126] on div "My Recordings" at bounding box center [181, 122] width 73 height 57
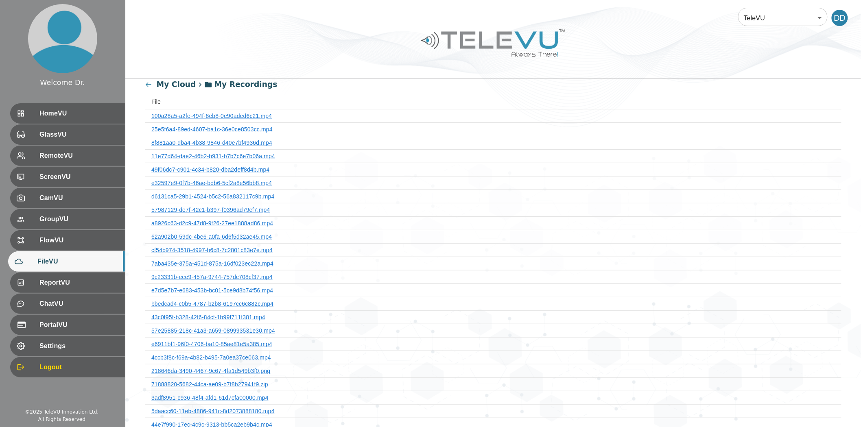
click at [210, 110] on th "100a28a5-a2fe-494f-8eb8-0e90aded6c21.mp4" at bounding box center [493, 115] width 696 height 13
click at [207, 114] on link "100a28a5-a2fe-494f-8eb8-0e90aded6c21.mp4" at bounding box center [211, 116] width 120 height 7
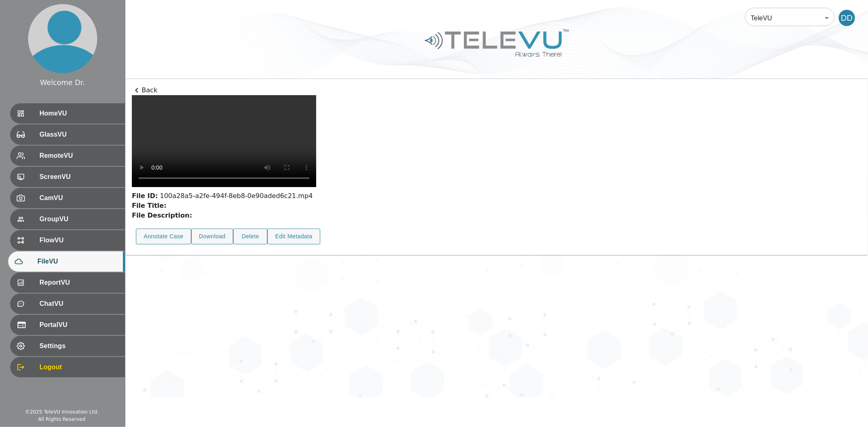
click at [146, 89] on p "Back" at bounding box center [496, 90] width 729 height 10
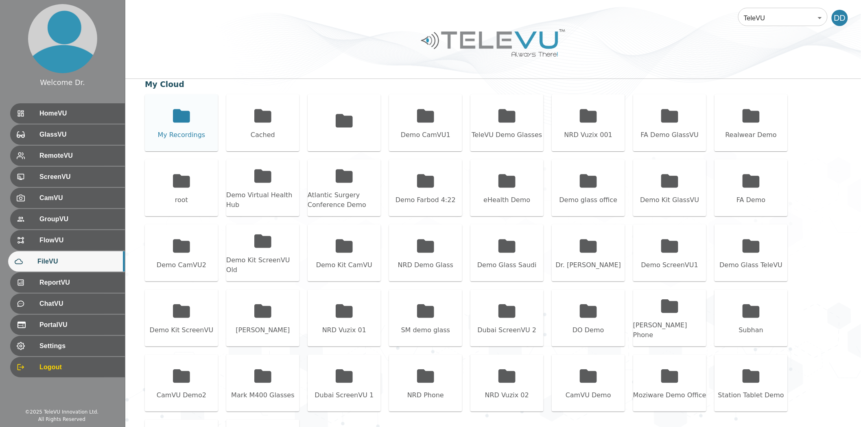
click at [166, 114] on div "My Recordings" at bounding box center [181, 122] width 73 height 57
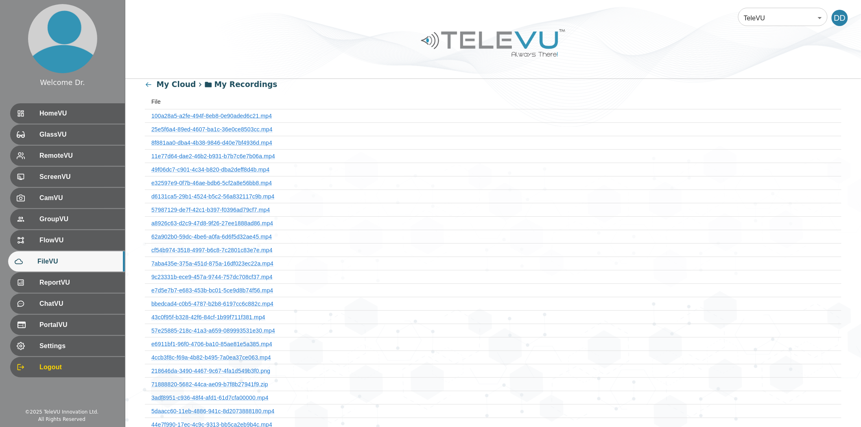
click at [146, 82] on icon at bounding box center [149, 85] width 8 height 8
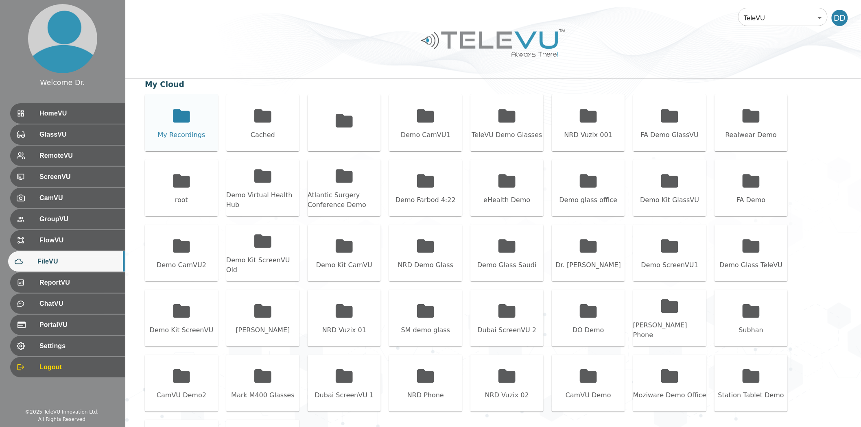
click at [187, 108] on icon at bounding box center [181, 116] width 20 height 20
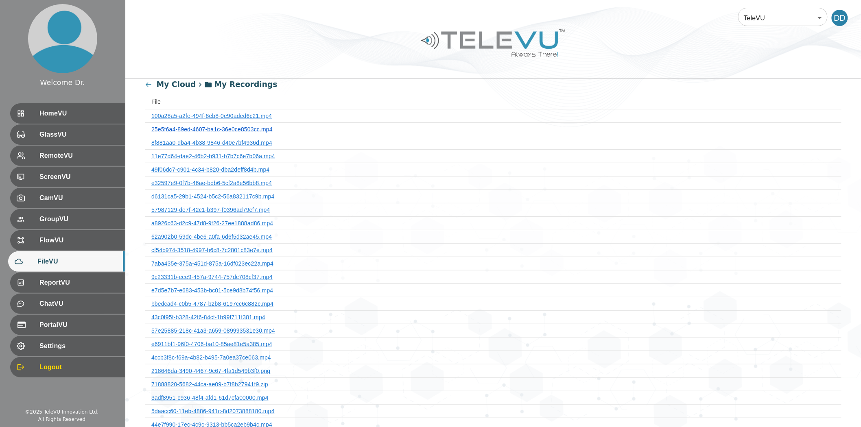
click at [247, 129] on link "25e5f6a4-89ed-4607-ba1c-36e0ce8503cc.mp4" at bounding box center [211, 129] width 121 height 7
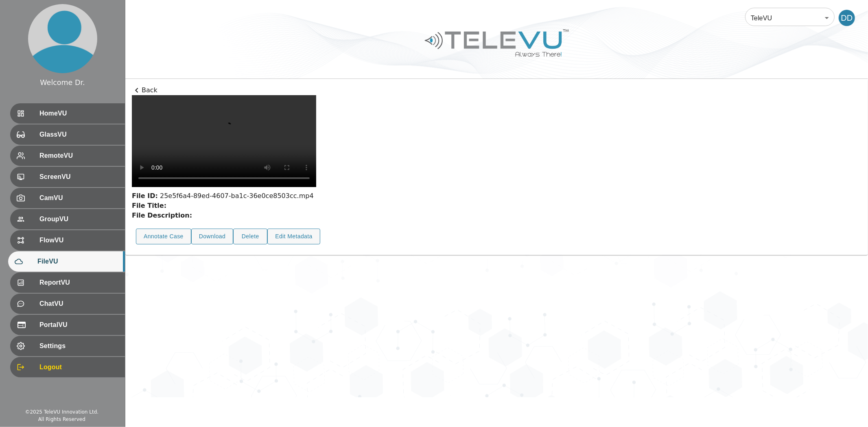
click at [135, 88] on icon at bounding box center [137, 90] width 10 height 10
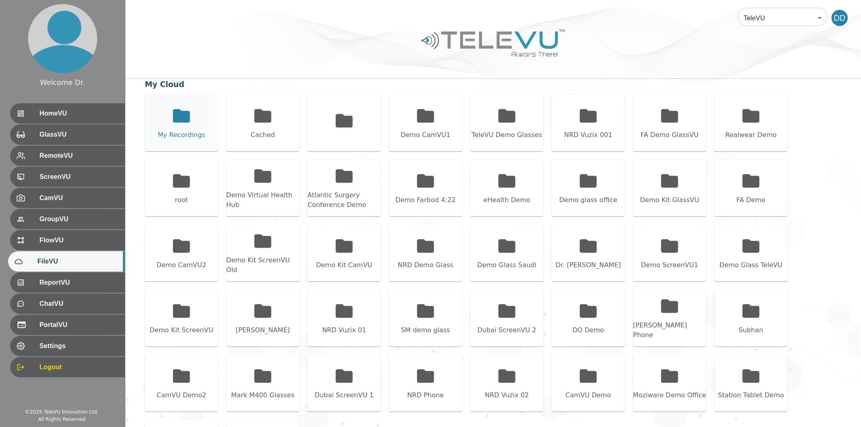
click at [190, 116] on icon at bounding box center [181, 115] width 17 height 13
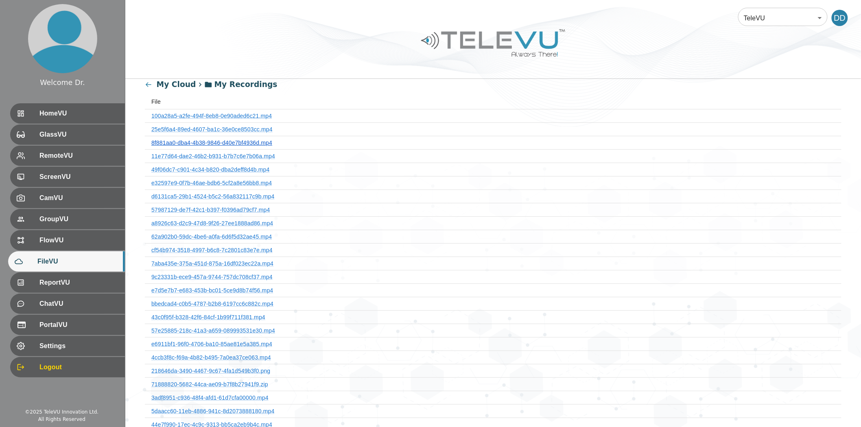
click at [217, 145] on th "8f881aa0-dba4-4b38-9846-d40e7bf4936d.mp4" at bounding box center [493, 142] width 696 height 13
click at [210, 143] on link "8f881aa0-dba4-4b38-9846-d40e7bf4936d.mp4" at bounding box center [211, 143] width 121 height 7
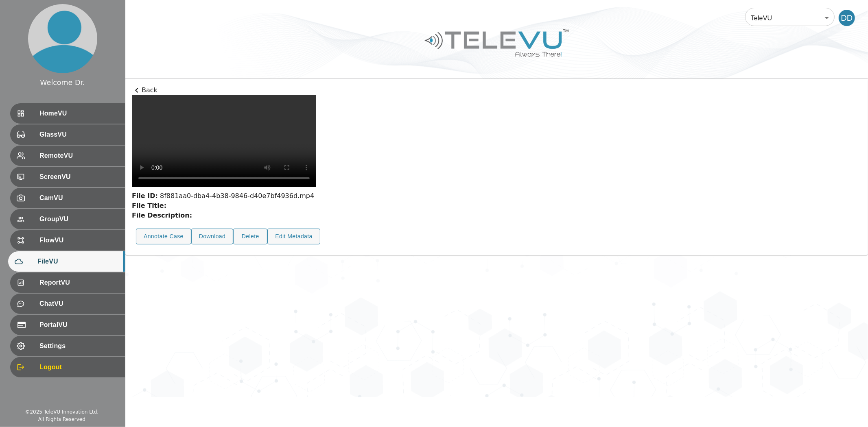
click at [145, 92] on p "Back" at bounding box center [496, 90] width 729 height 10
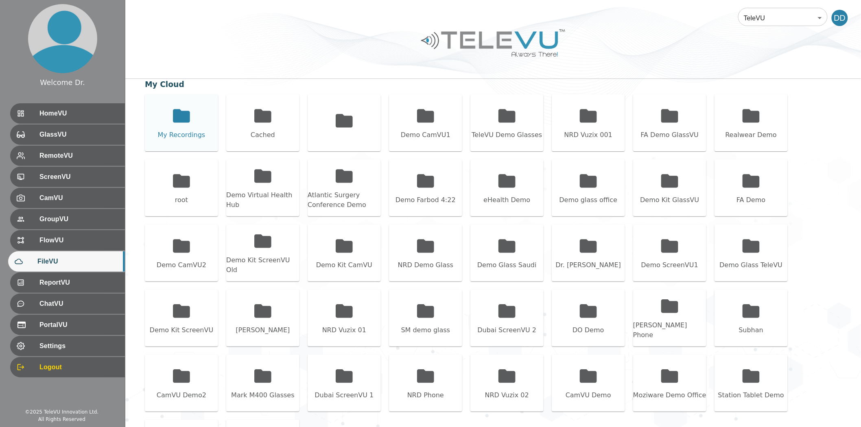
click at [181, 125] on icon at bounding box center [181, 116] width 20 height 20
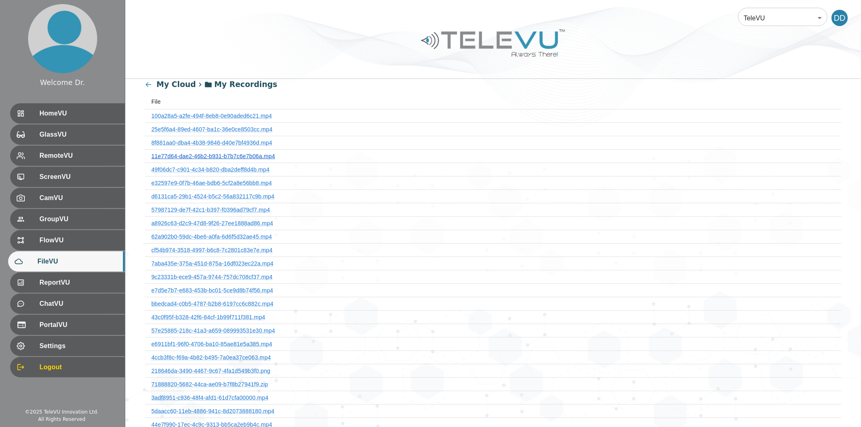
drag, startPoint x: 221, startPoint y: 156, endPoint x: 217, endPoint y: 156, distance: 4.5
click at [221, 156] on link "11e77d64-dae2-46b2-b931-b7b7c6e7b06a.mp4" at bounding box center [213, 156] width 124 height 7
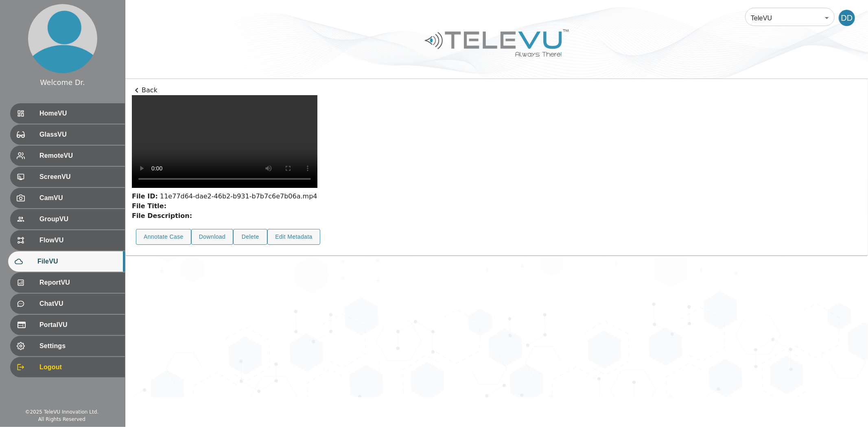
click at [144, 90] on p "Back" at bounding box center [496, 90] width 729 height 10
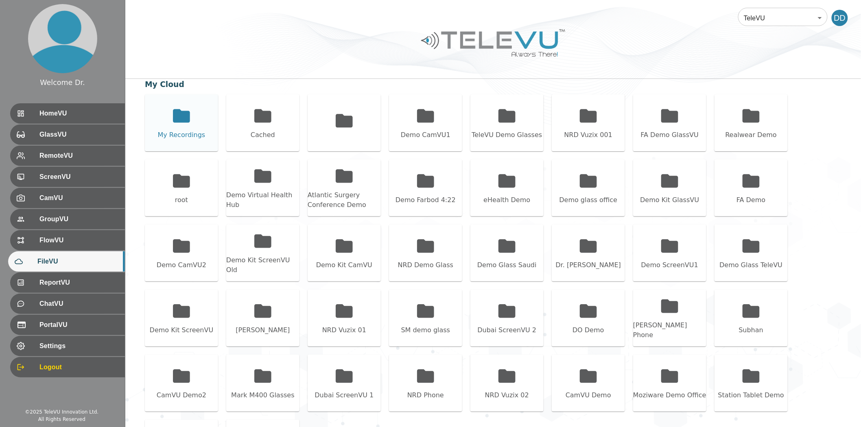
click at [198, 121] on div "My Recordings" at bounding box center [181, 122] width 73 height 57
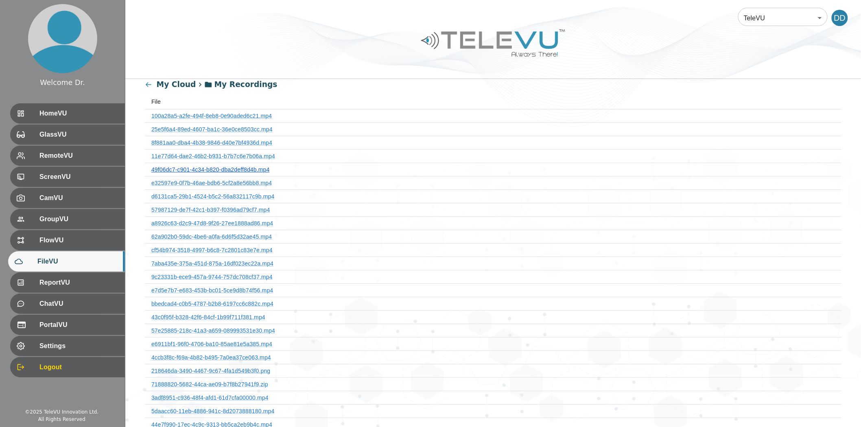
click at [207, 169] on link "49f06dc7-c901-4c34-b820-dba2deff8d4b.mp4" at bounding box center [210, 169] width 118 height 7
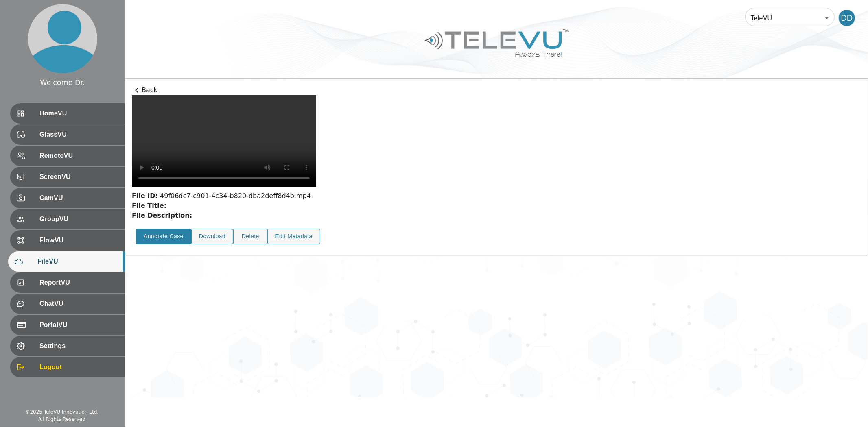
click at [160, 244] on button "Annotate Case" at bounding box center [163, 237] width 55 height 16
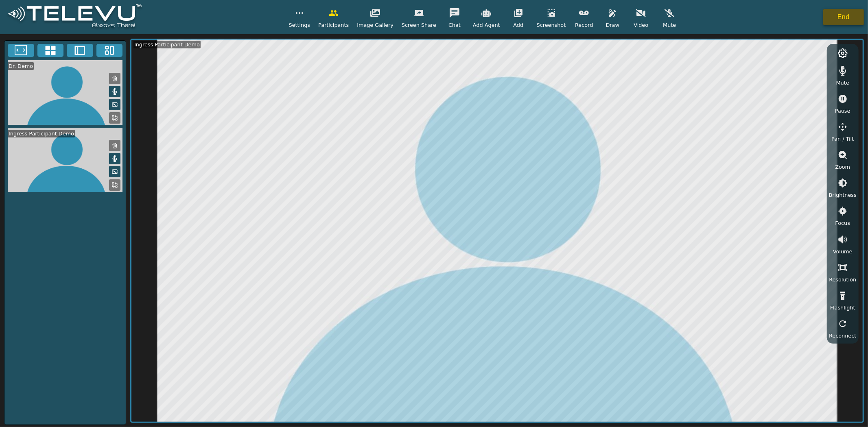
click at [836, 17] on button "End" at bounding box center [843, 17] width 41 height 16
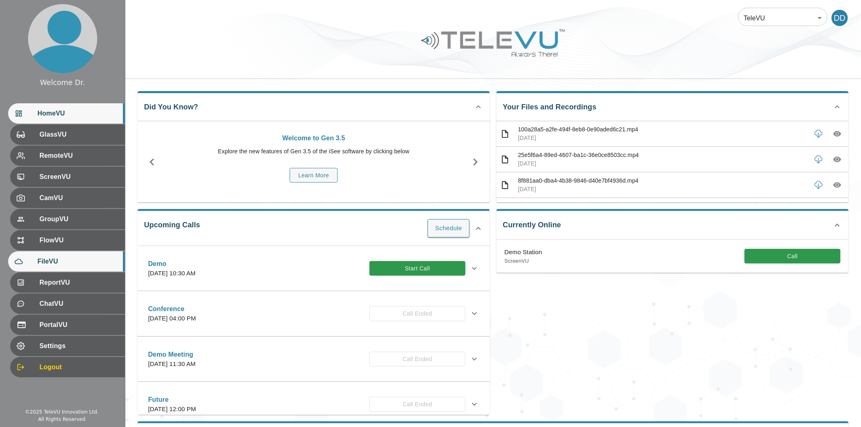
click at [62, 266] on span "FileVU" at bounding box center [77, 262] width 81 height 10
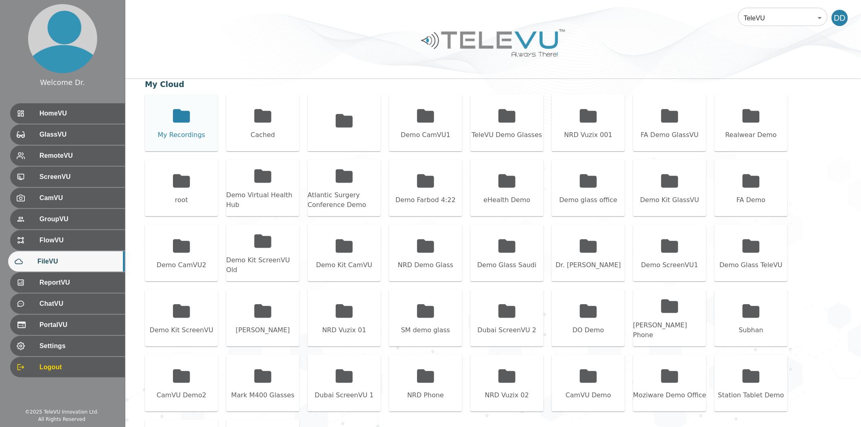
click at [170, 121] on div "My Recordings" at bounding box center [181, 122] width 73 height 57
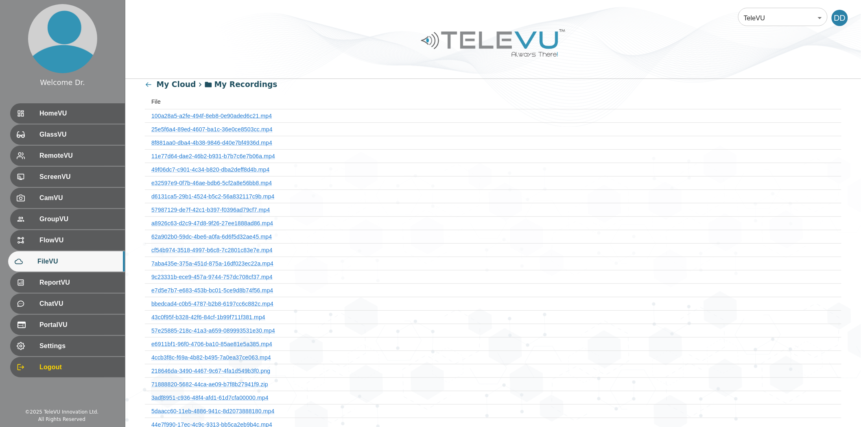
click at [218, 152] on th "11e77d64-dae2-46b2-b931-b7b7c6e7b06a.mp4" at bounding box center [493, 155] width 696 height 13
click at [232, 157] on link "11e77d64-dae2-46b2-b931-b7b7c6e7b06a.mp4" at bounding box center [213, 156] width 124 height 7
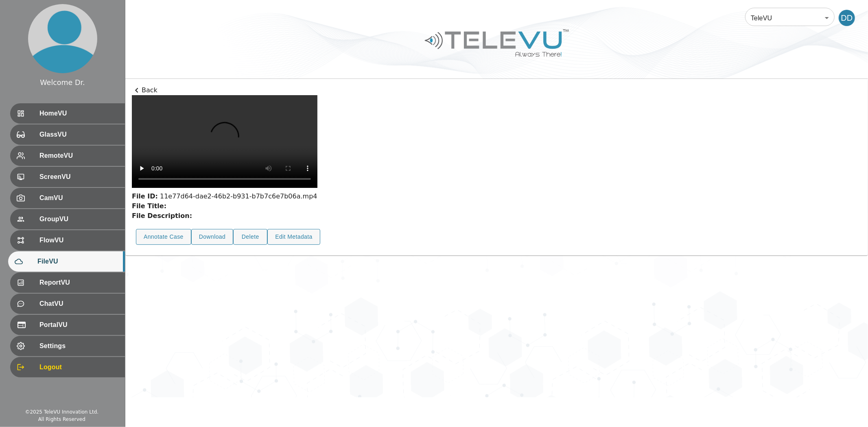
click at [163, 245] on button "Annotate Case" at bounding box center [163, 237] width 55 height 16
click at [44, 254] on div "FileVU" at bounding box center [66, 261] width 117 height 20
click at [150, 87] on p "Back" at bounding box center [496, 90] width 729 height 10
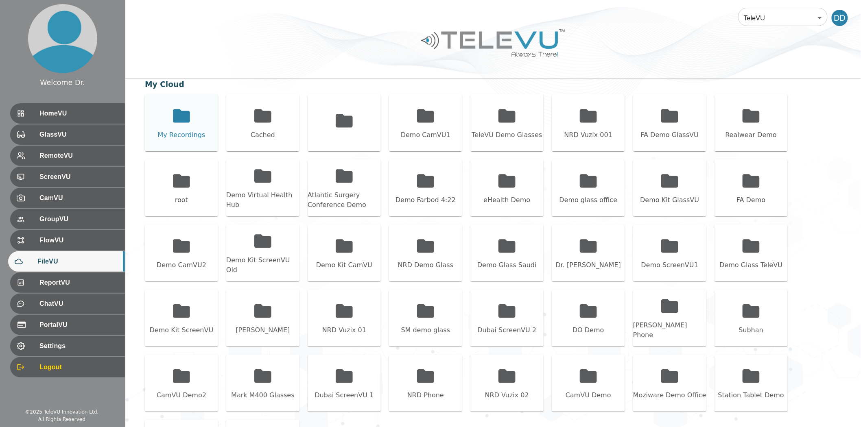
click at [185, 117] on icon at bounding box center [181, 115] width 17 height 13
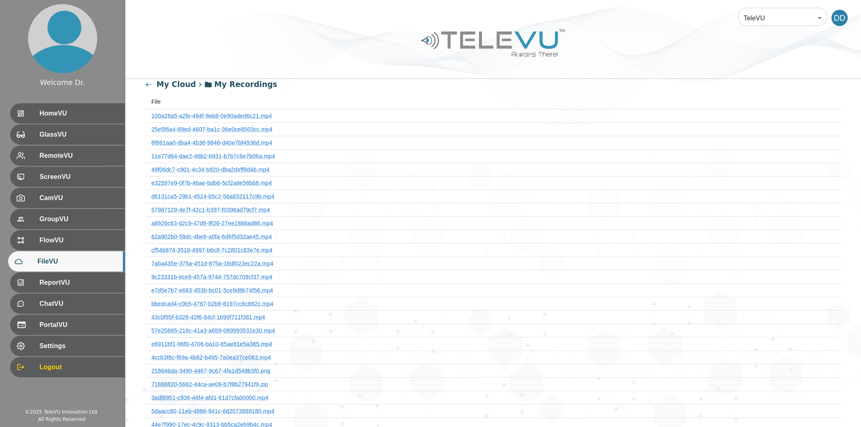
click at [148, 87] on icon at bounding box center [149, 85] width 8 height 8
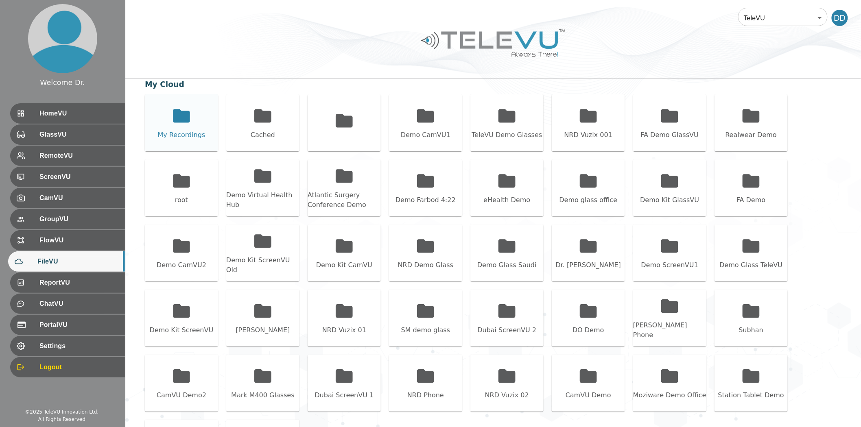
click at [181, 129] on div "My Recordings" at bounding box center [181, 122] width 73 height 57
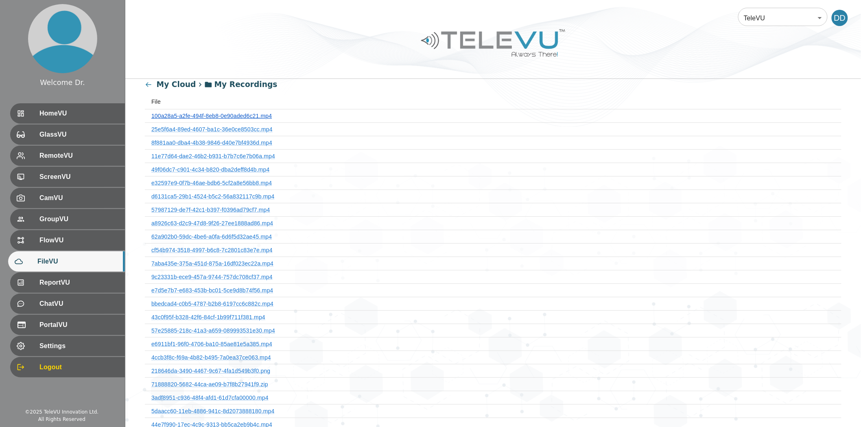
click at [210, 116] on link "100a28a5-a2fe-494f-8eb8-0e90aded6c21.mp4" at bounding box center [211, 116] width 120 height 7
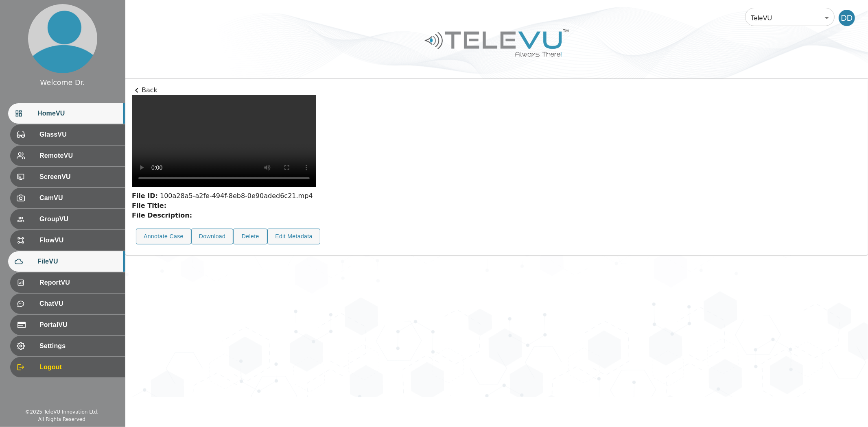
click at [55, 107] on div "HomeVU" at bounding box center [66, 113] width 117 height 20
